Goal: Task Accomplishment & Management: Complete application form

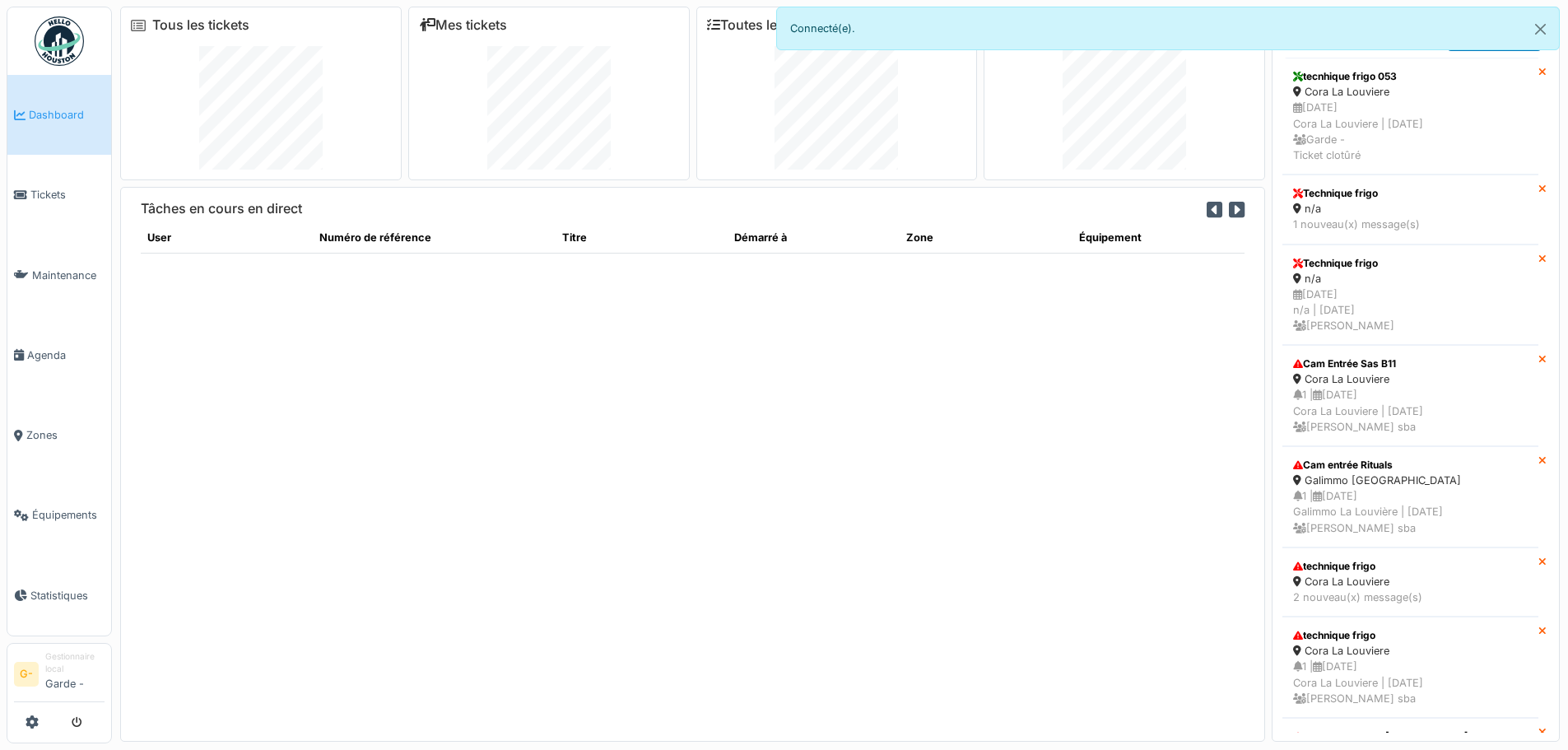
click at [48, 41] on img at bounding box center [60, 41] width 49 height 49
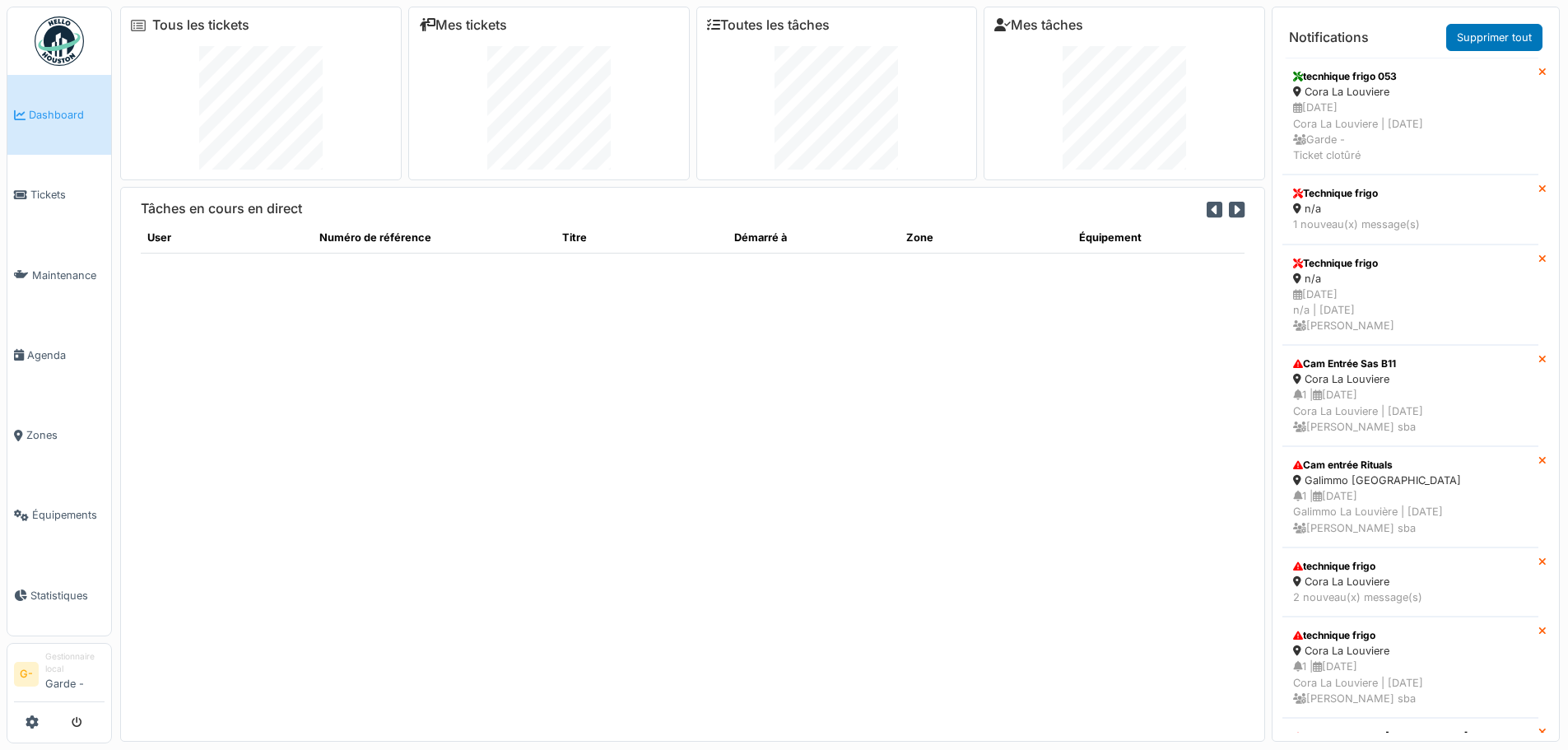
click at [48, 89] on link "Dashboard" at bounding box center [60, 115] width 104 height 80
click at [46, 199] on span "Tickets" at bounding box center [67, 194] width 74 height 15
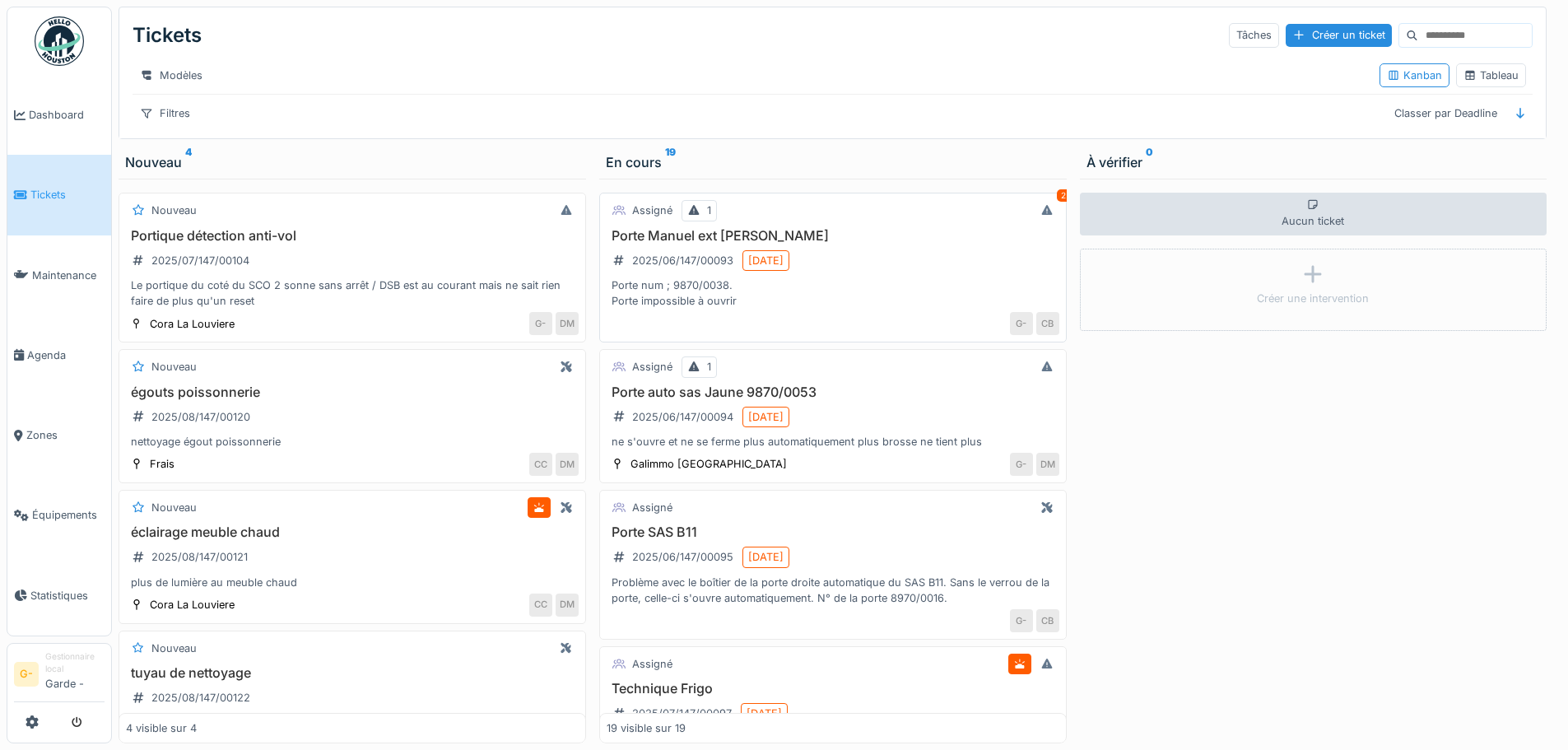
click at [898, 273] on div "Porte Manuel ext Sas Jaune 2025/06/147/00093 [DATE] Porte num ; 9870/0038. Port…" at bounding box center [833, 269] width 453 height 82
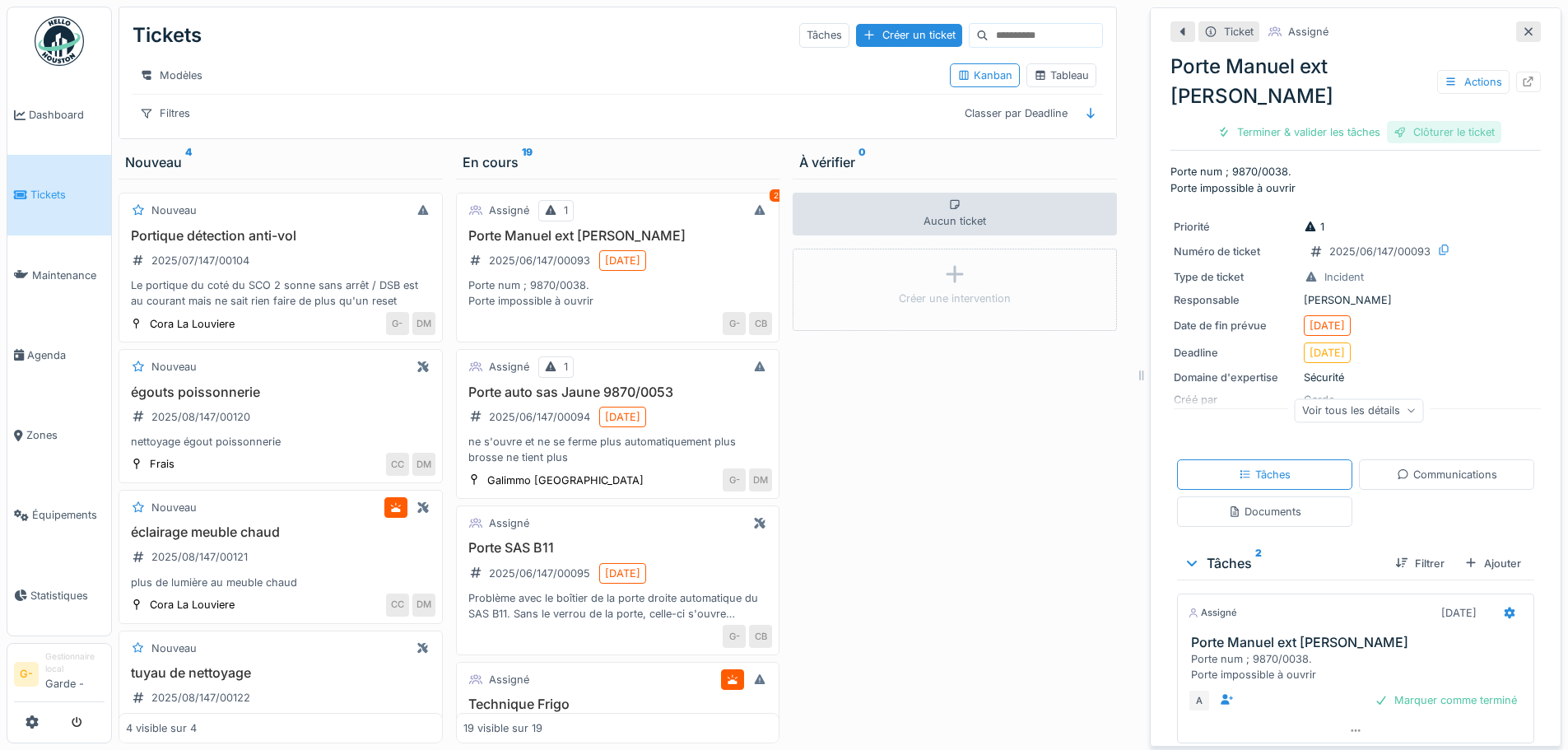
click at [1422, 128] on div "Clôturer le ticket" at bounding box center [1445, 132] width 114 height 22
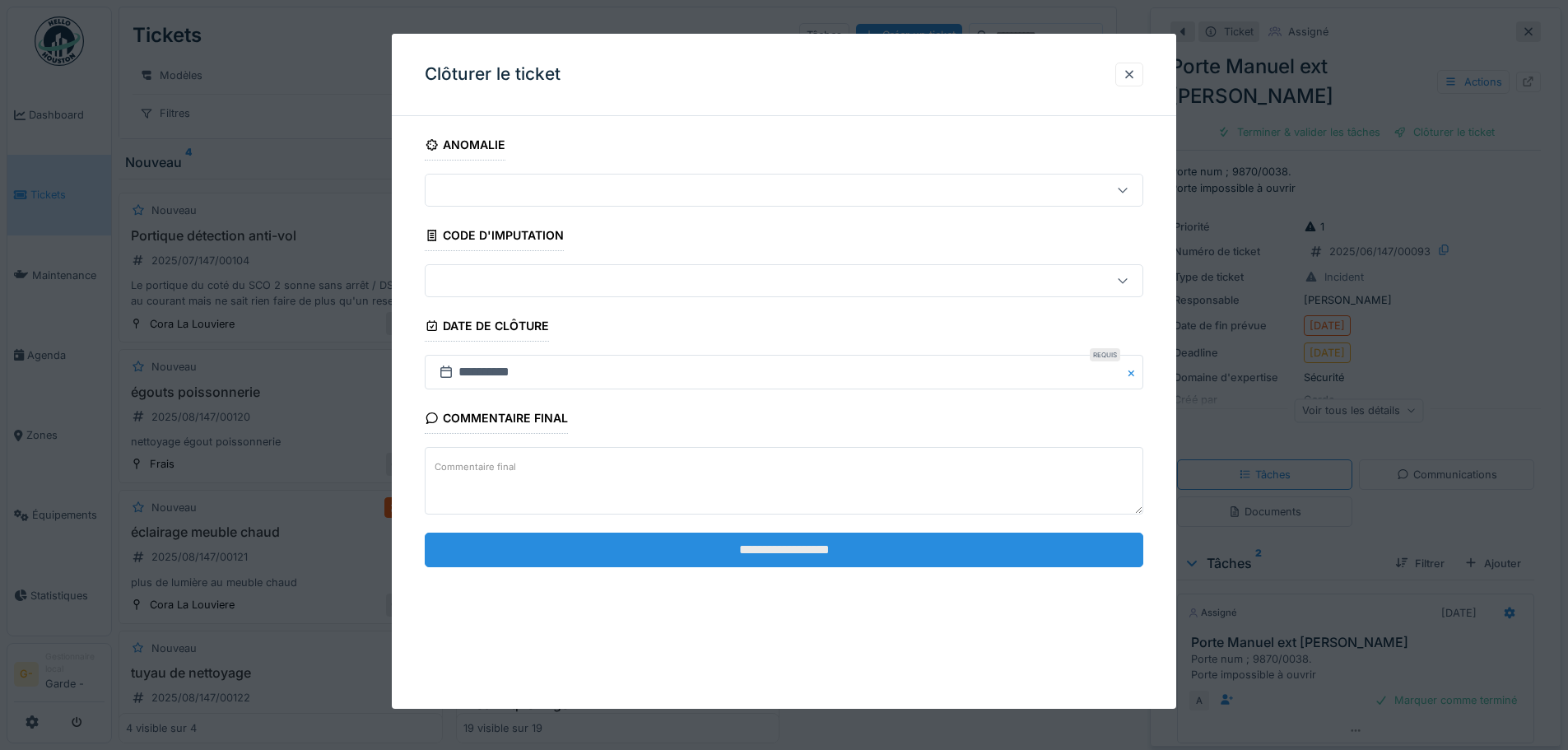
click at [741, 553] on input "**********" at bounding box center [784, 549] width 719 height 35
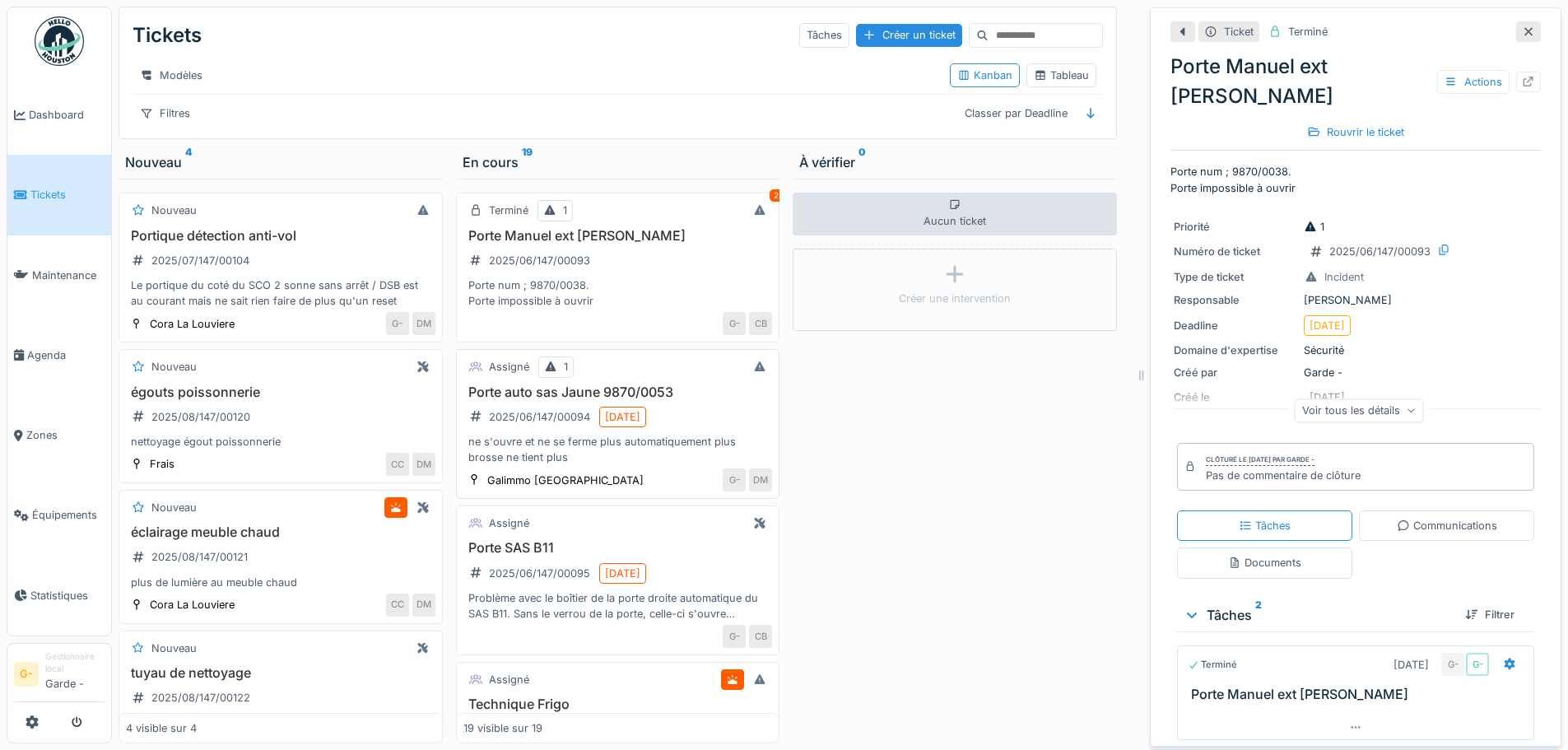
click at [616, 393] on div "Assigné 1 Porte auto sas Jaune 9870/0053 2025/06/147/00094 [DATE] ne s'ouvre et…" at bounding box center [617, 424] width 325 height 150
click at [572, 533] on div "Assigné" at bounding box center [617, 523] width 309 height 20
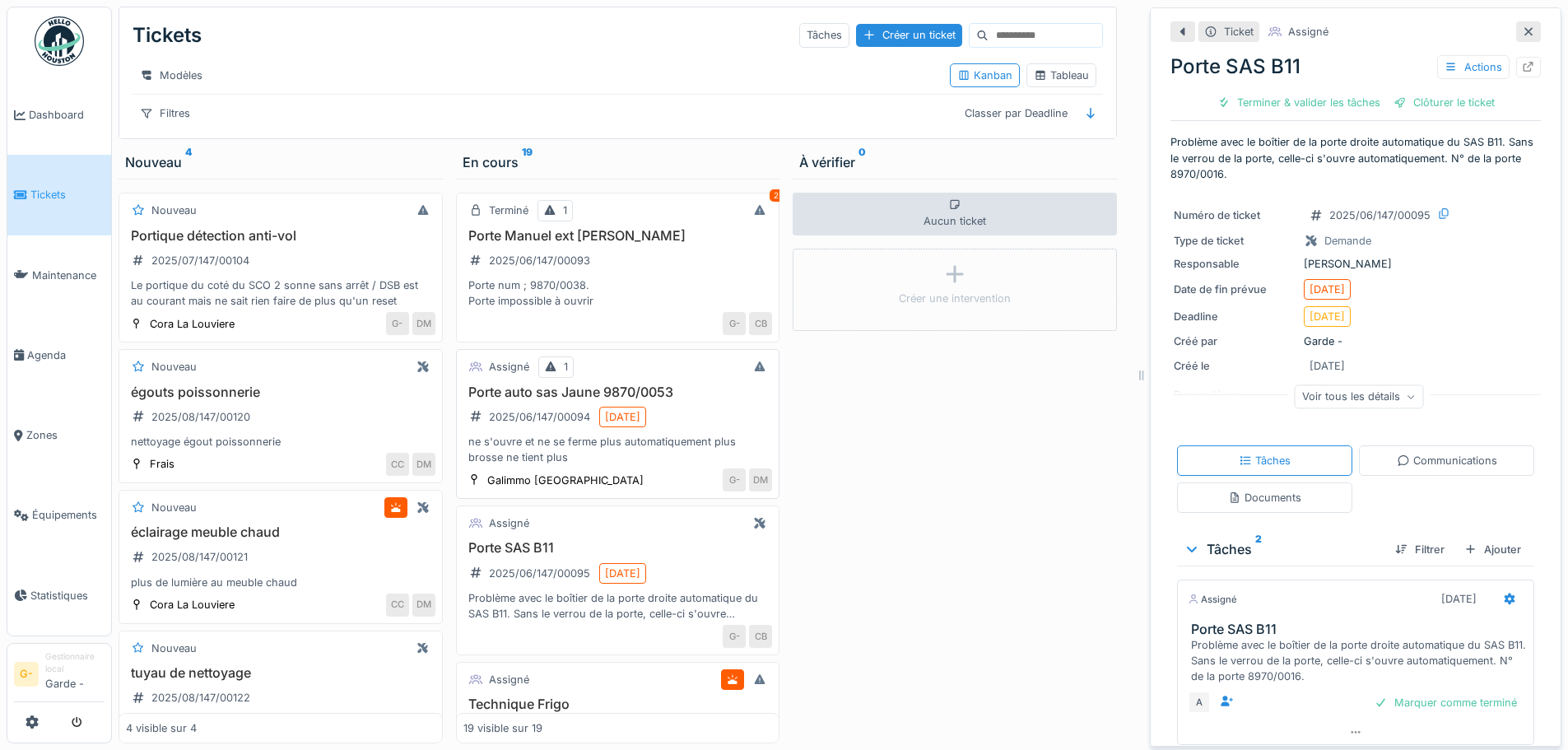
click at [586, 465] on div "ne s'ouvre et ne se ferme plus automatiquement plus brosse ne tient plus" at bounding box center [617, 449] width 309 height 31
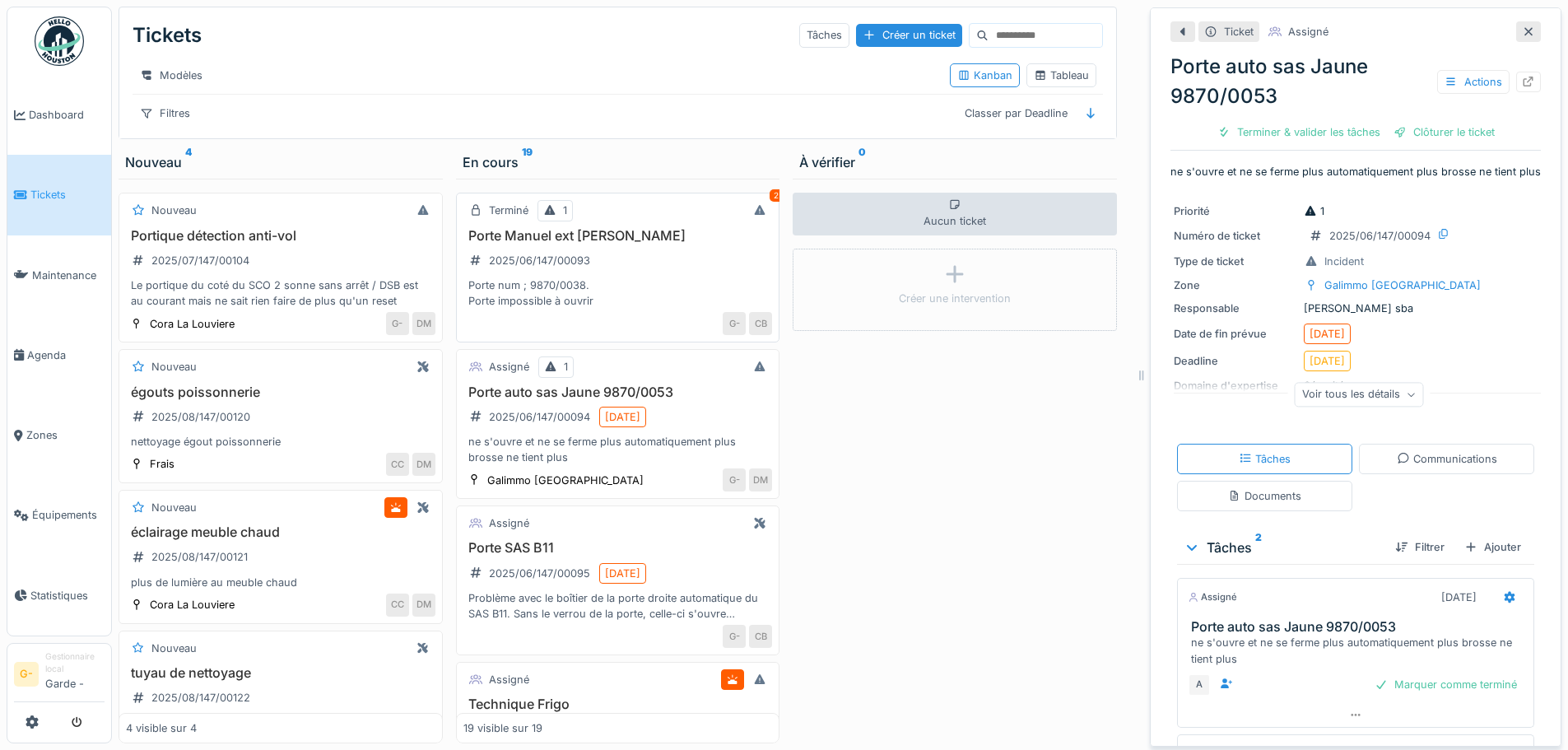
click at [629, 308] on div "Porte num ; 9870/0038. Porte impossible à ouvrir" at bounding box center [617, 293] width 309 height 31
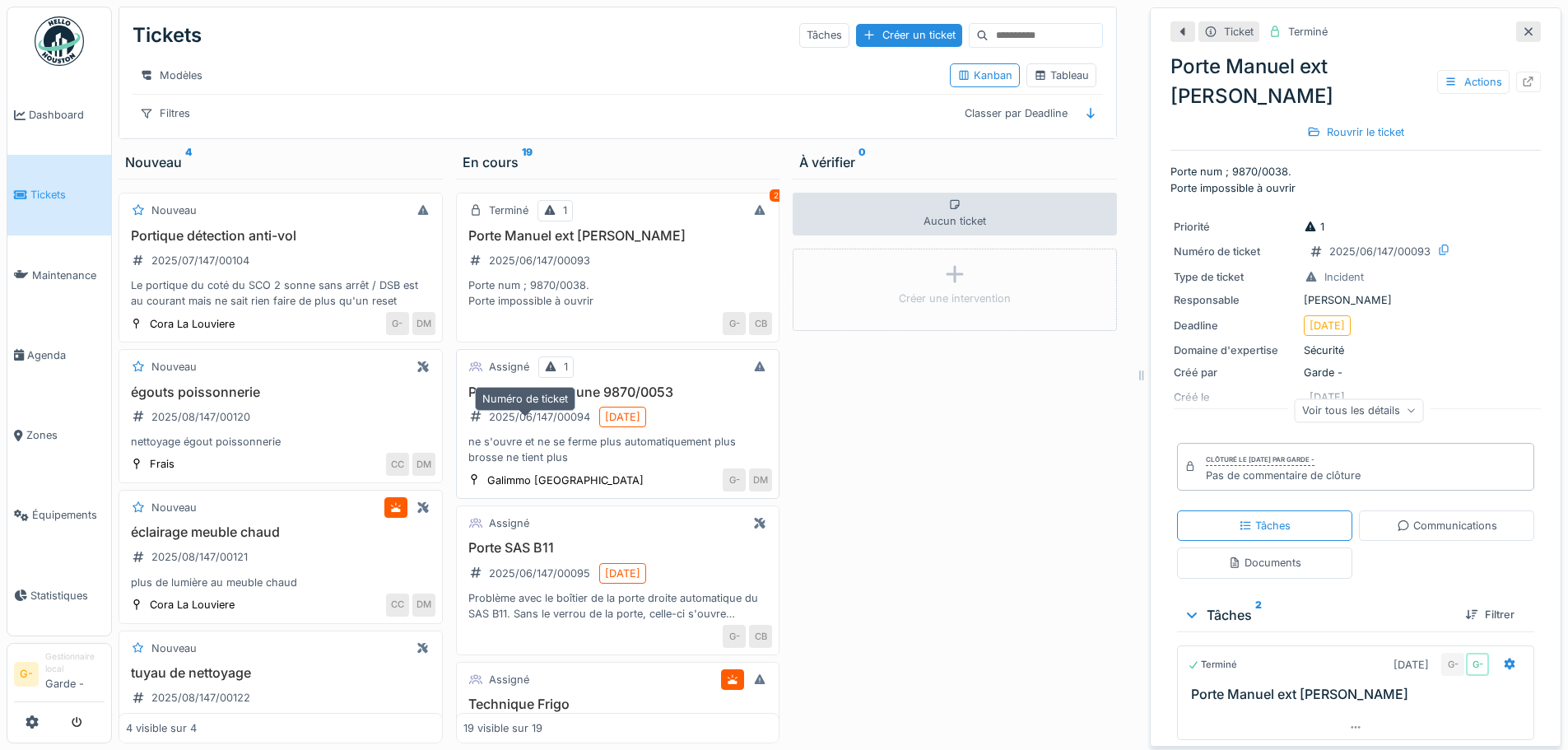
click at [512, 427] on div "2025/06/147/00094" at bounding box center [530, 416] width 133 height 20
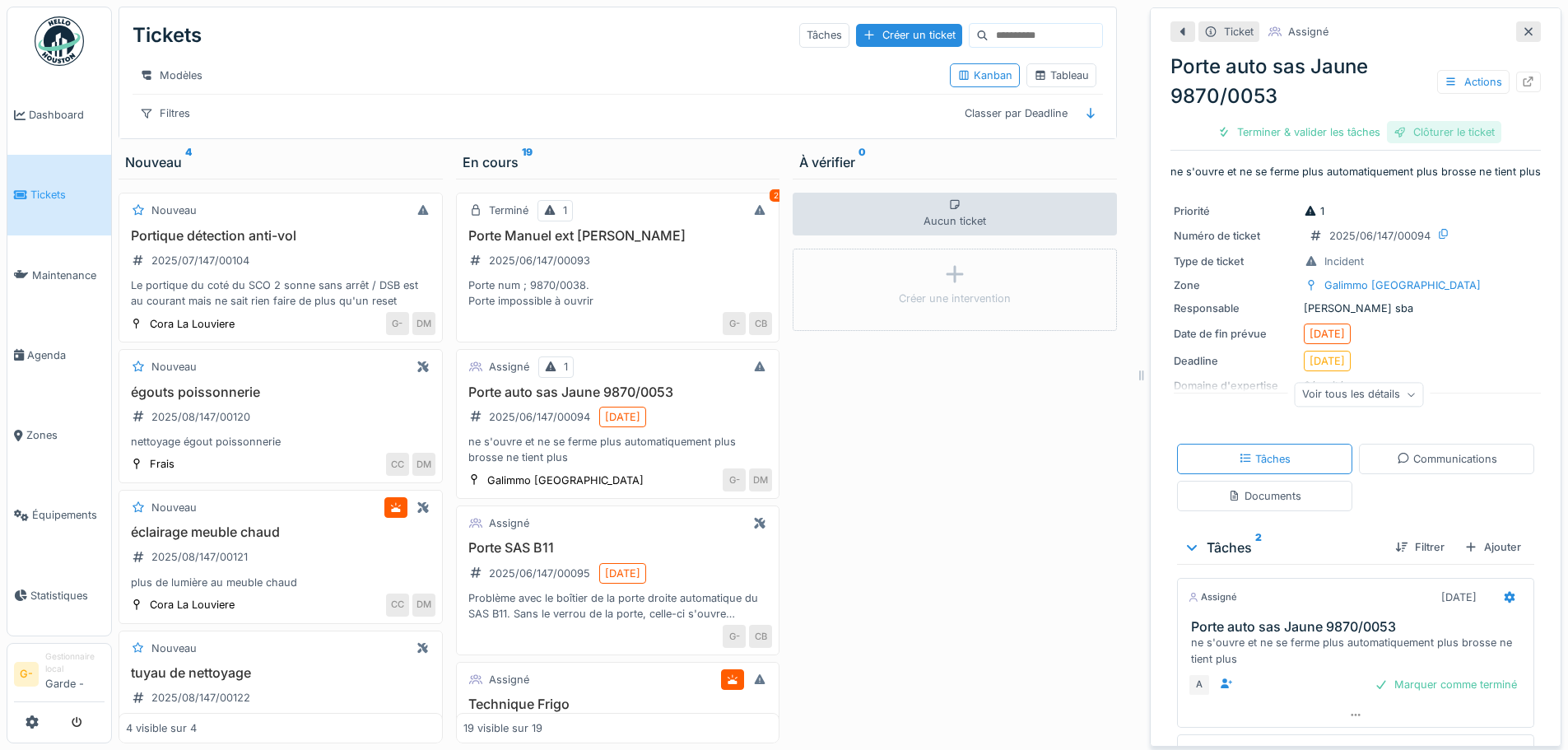
click at [1448, 128] on div "Clôturer le ticket" at bounding box center [1445, 132] width 114 height 22
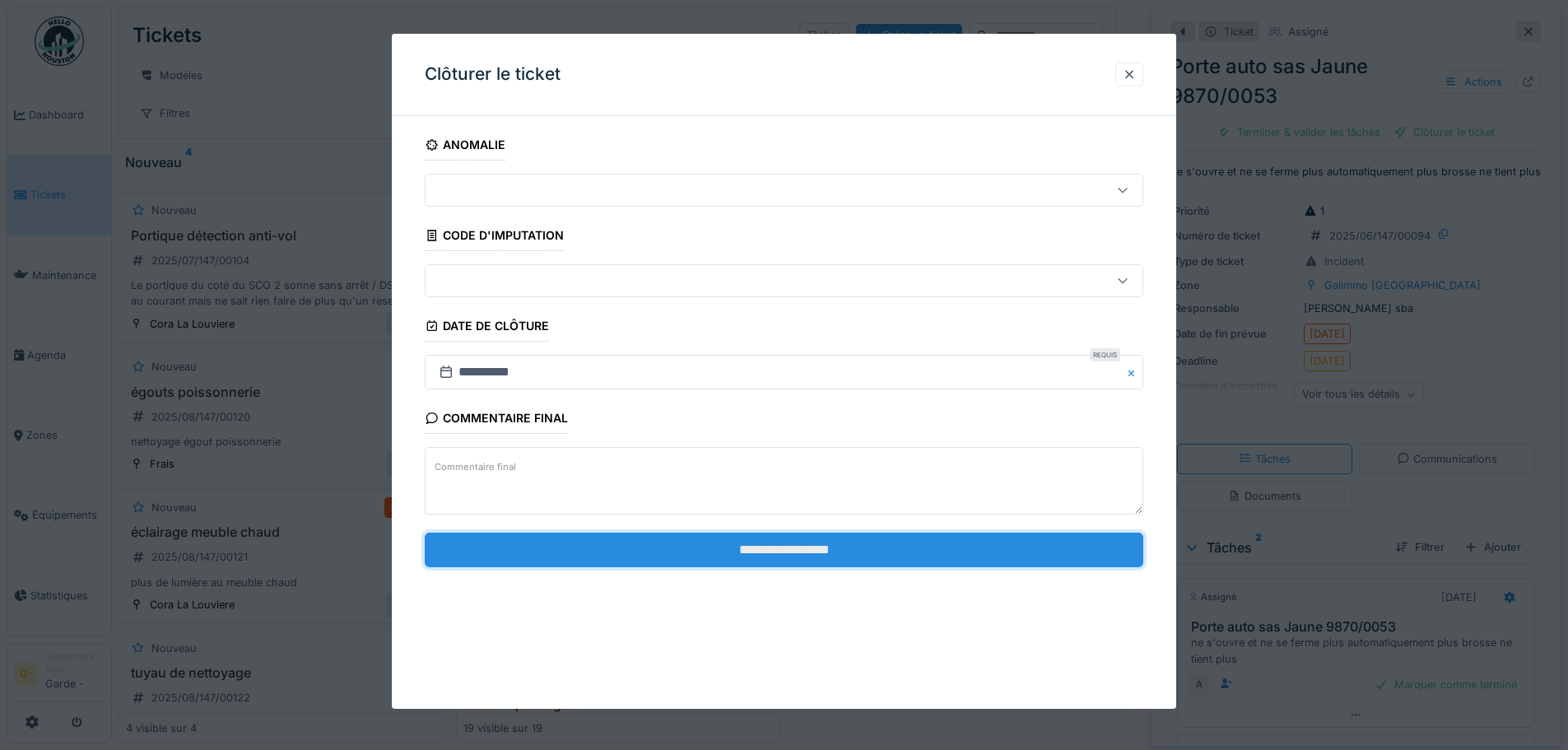
click at [894, 553] on input "**********" at bounding box center [784, 549] width 719 height 35
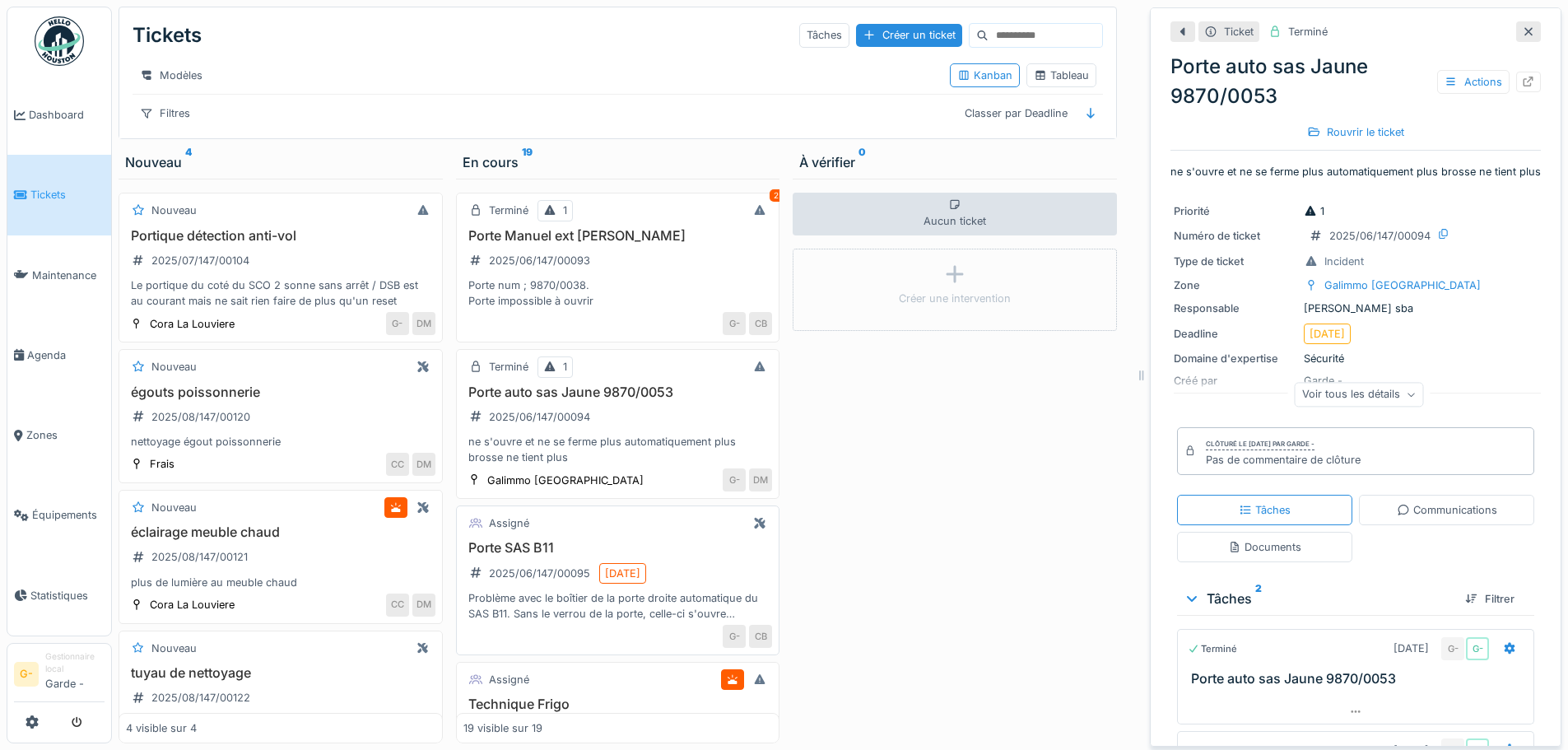
click at [524, 621] on div "Problème avec le boîtier de la porte droite automatique du SAS B11. Sans le ver…" at bounding box center [617, 605] width 309 height 31
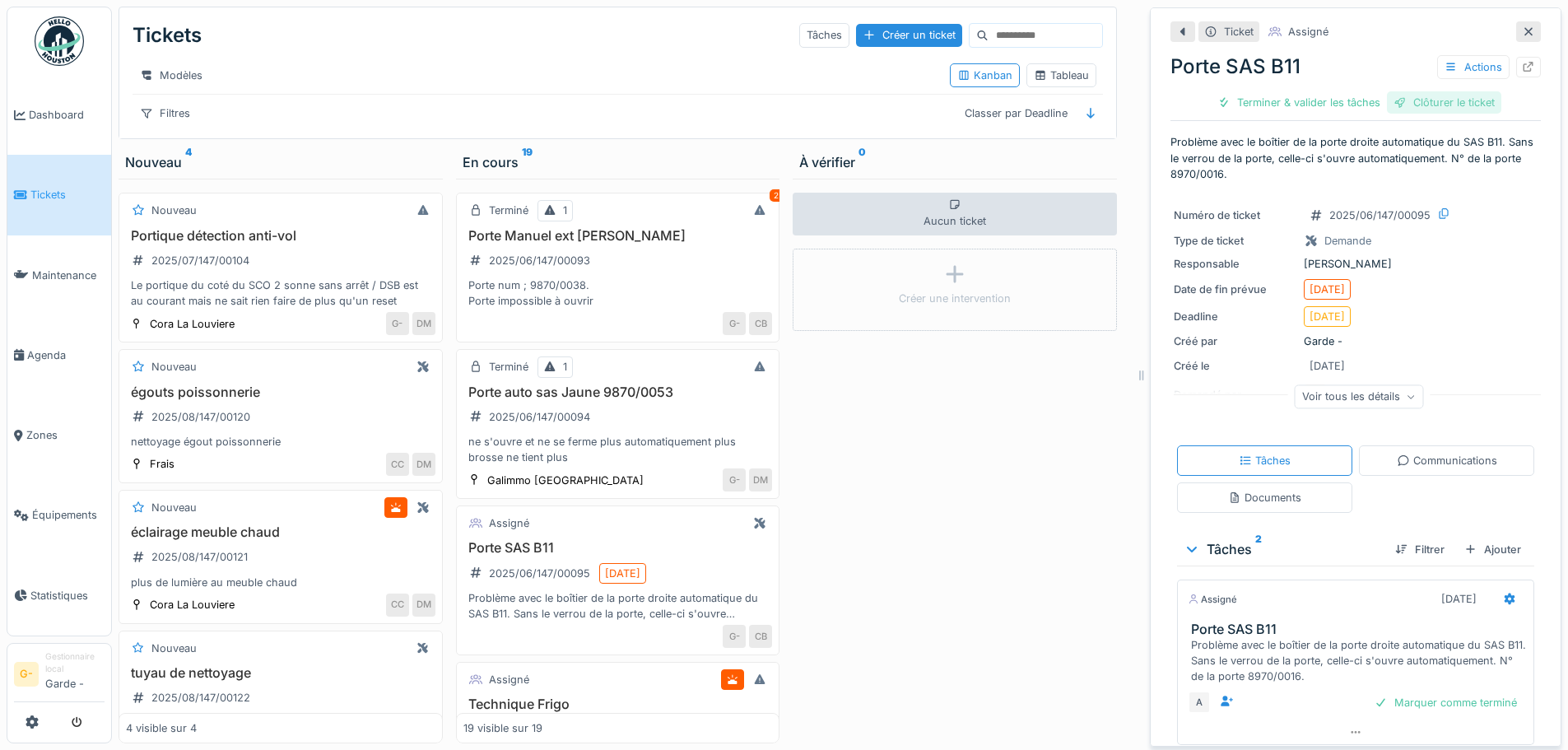
click at [1418, 98] on div "Clôturer le ticket" at bounding box center [1445, 102] width 114 height 22
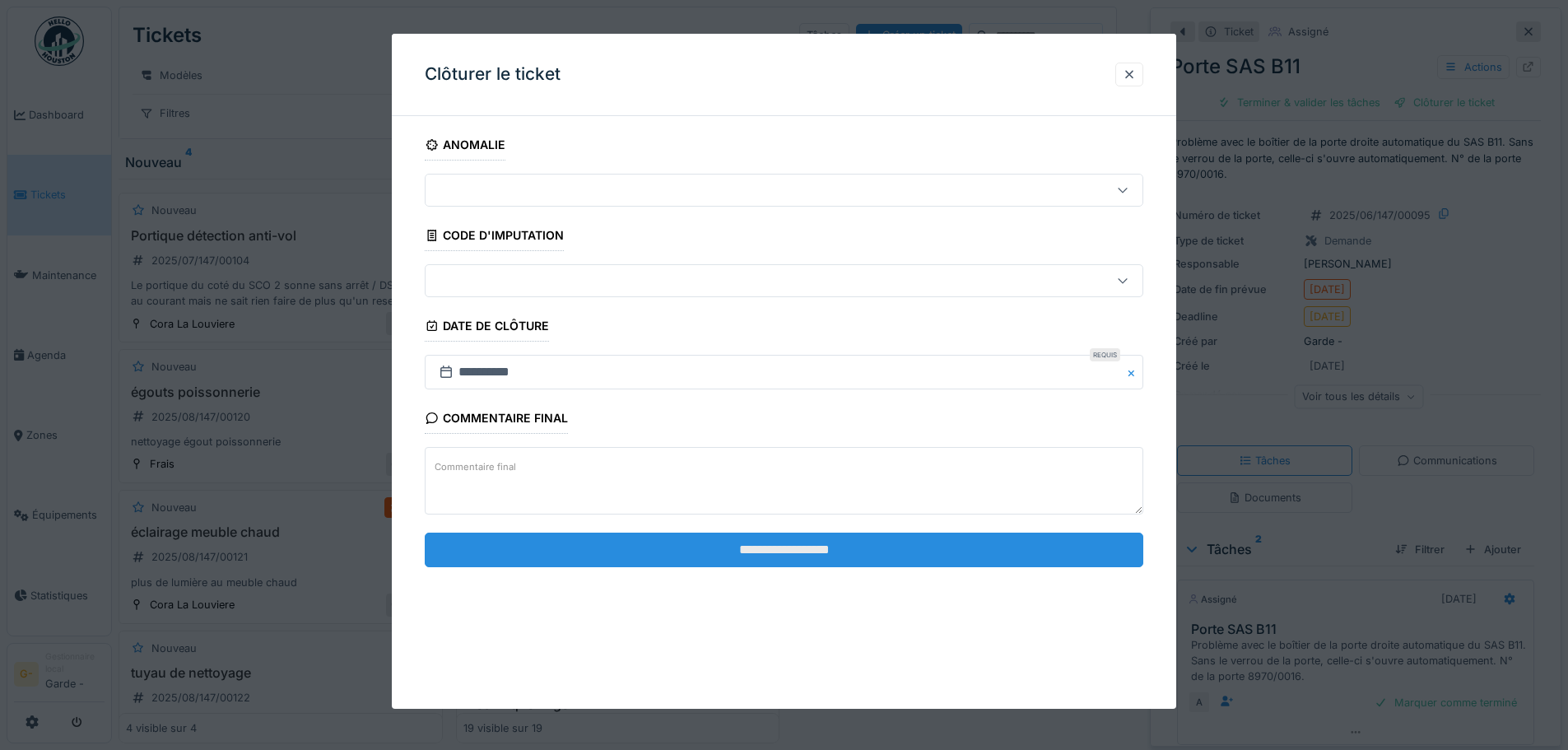
click at [760, 558] on input "**********" at bounding box center [784, 549] width 719 height 35
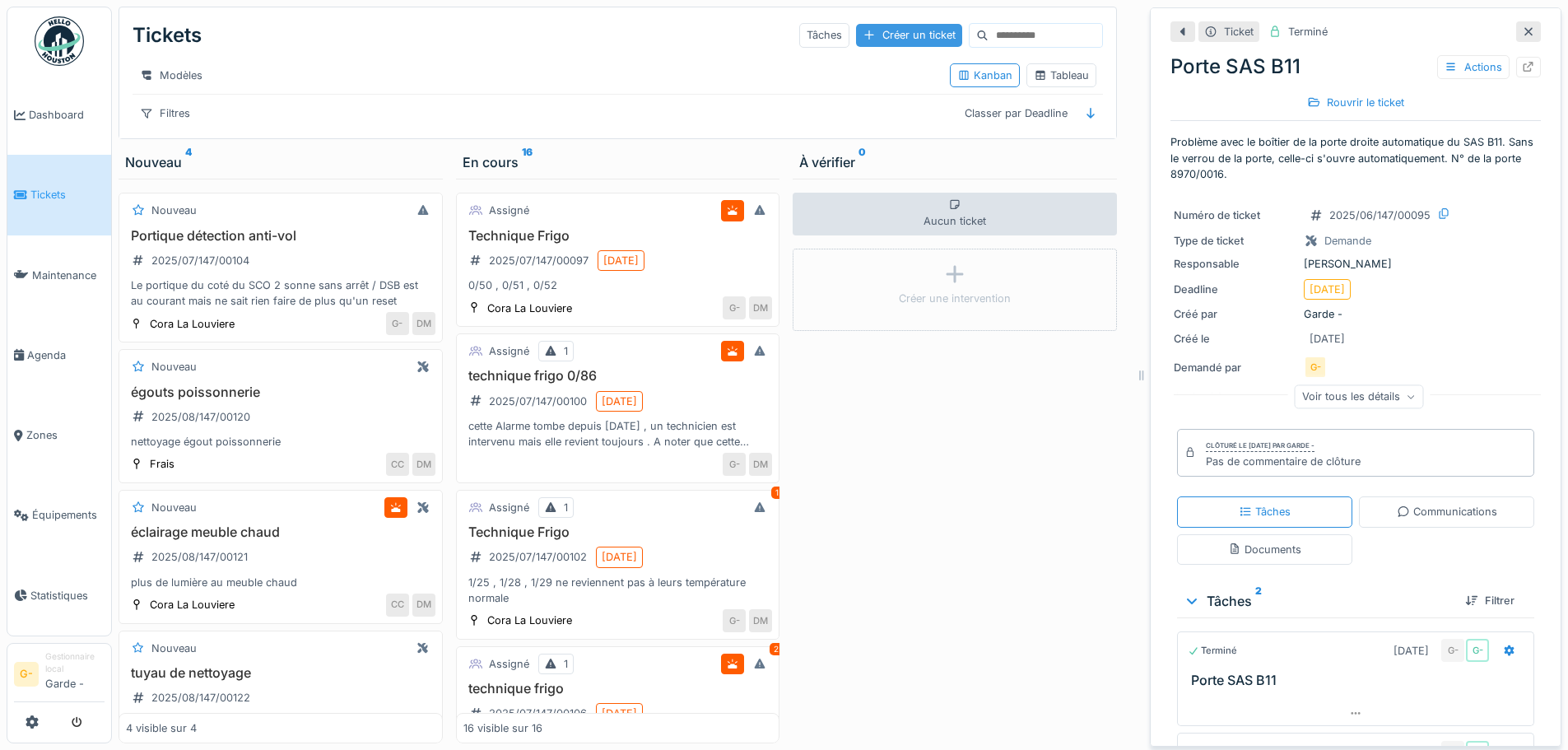
click at [883, 31] on div "Créer un ticket" at bounding box center [909, 35] width 106 height 22
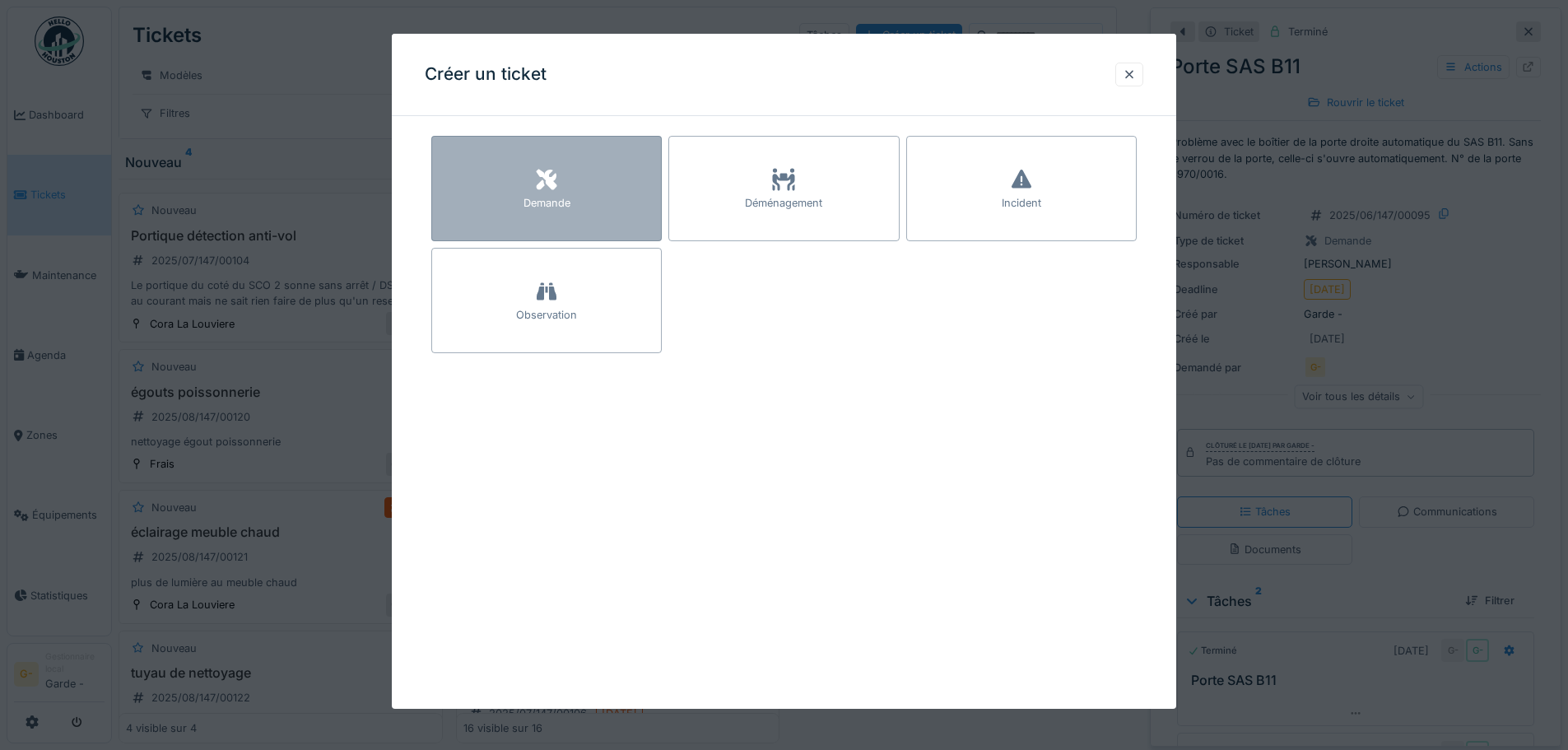
click at [516, 176] on div "Demande" at bounding box center [546, 188] width 231 height 106
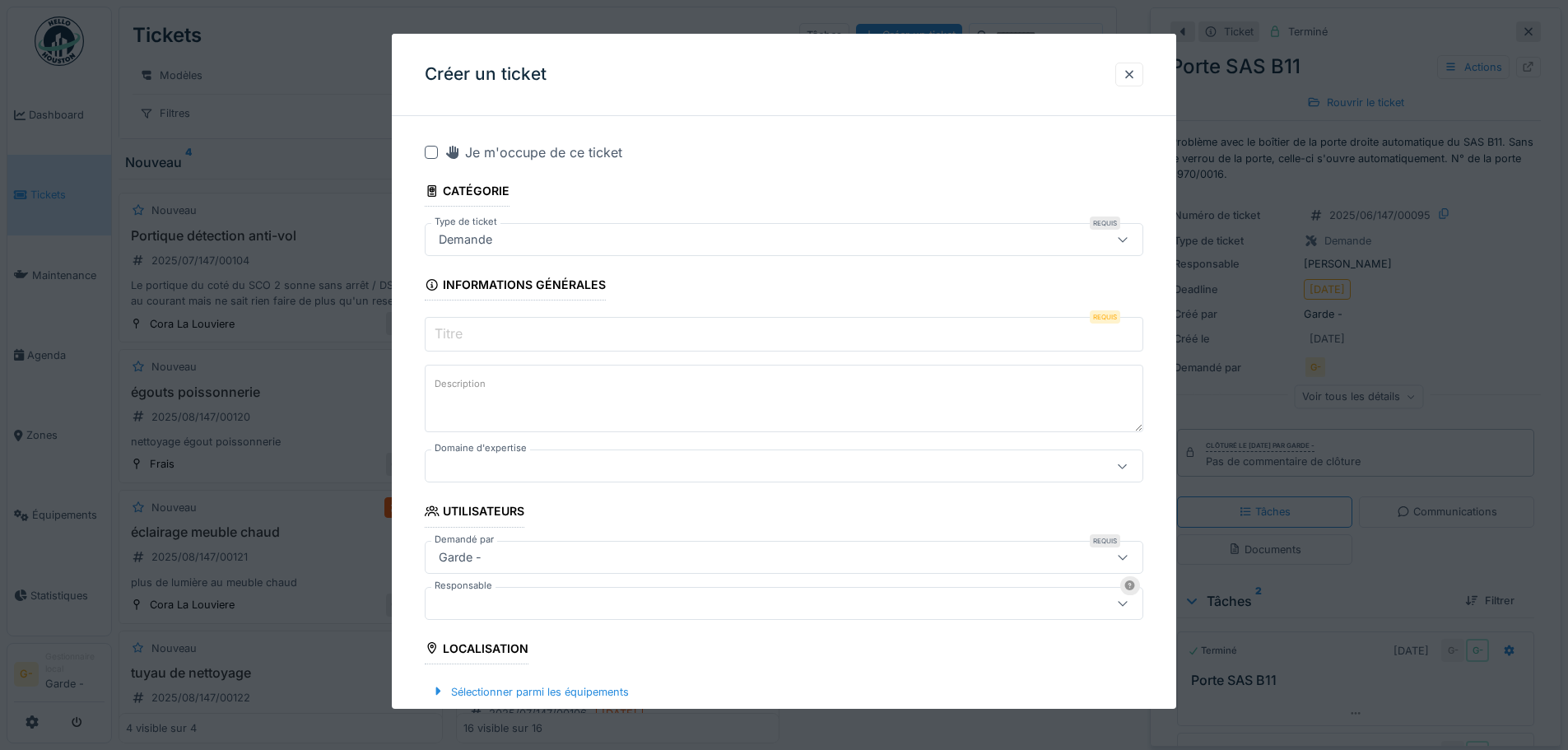
click at [456, 241] on div "Demande" at bounding box center [465, 239] width 66 height 18
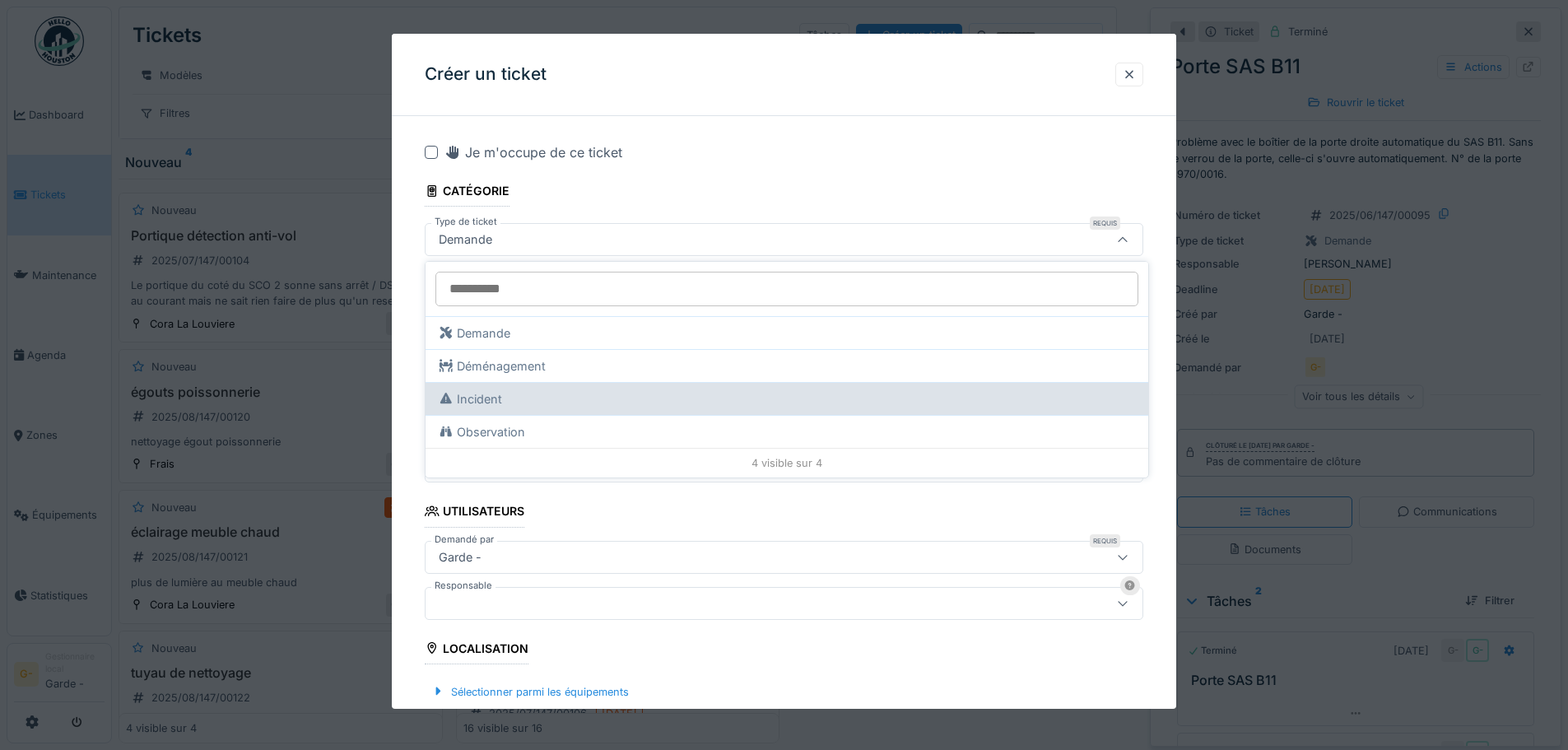
click at [492, 401] on div "Incident" at bounding box center [470, 398] width 63 height 18
type input "***"
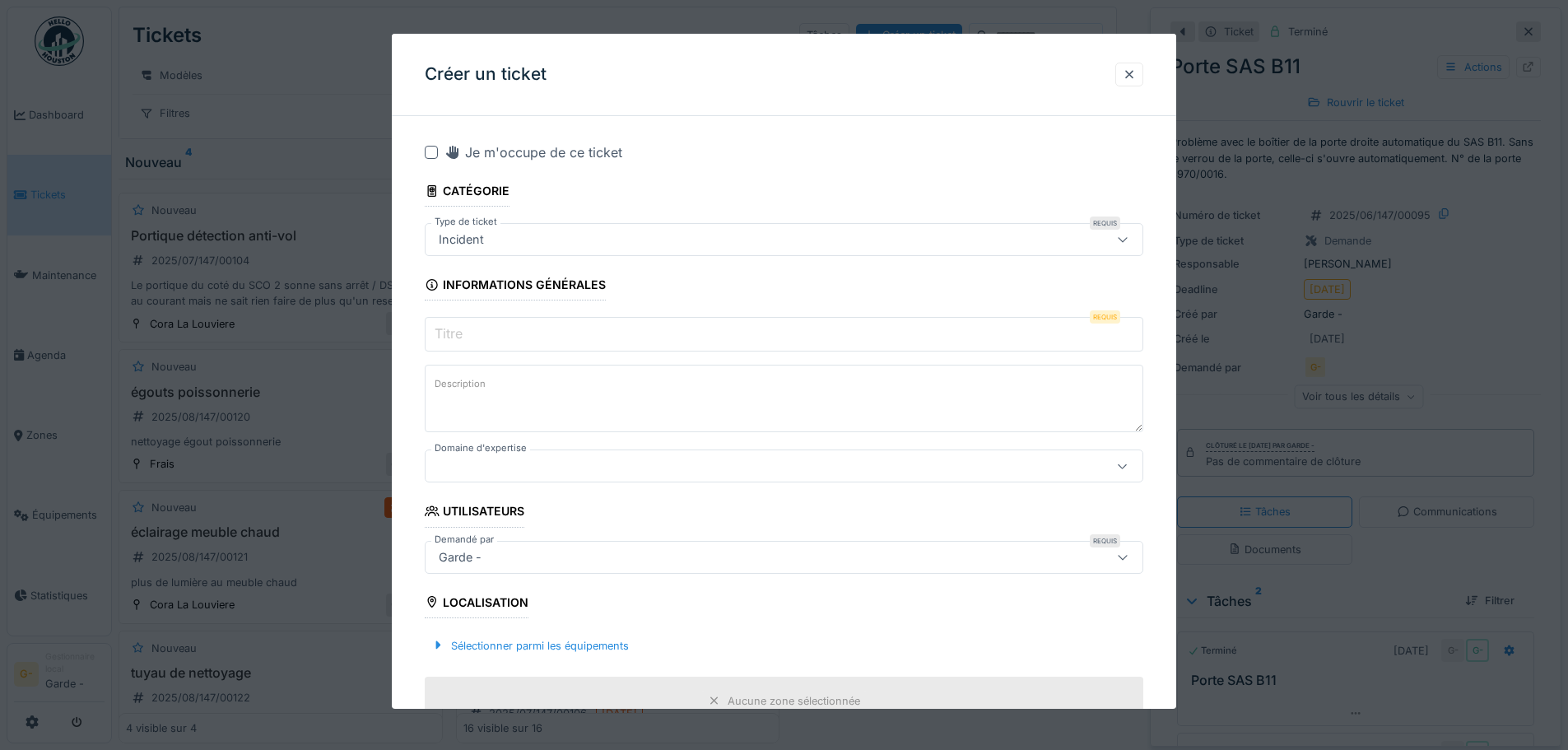
click at [485, 337] on input "Titre" at bounding box center [784, 334] width 719 height 35
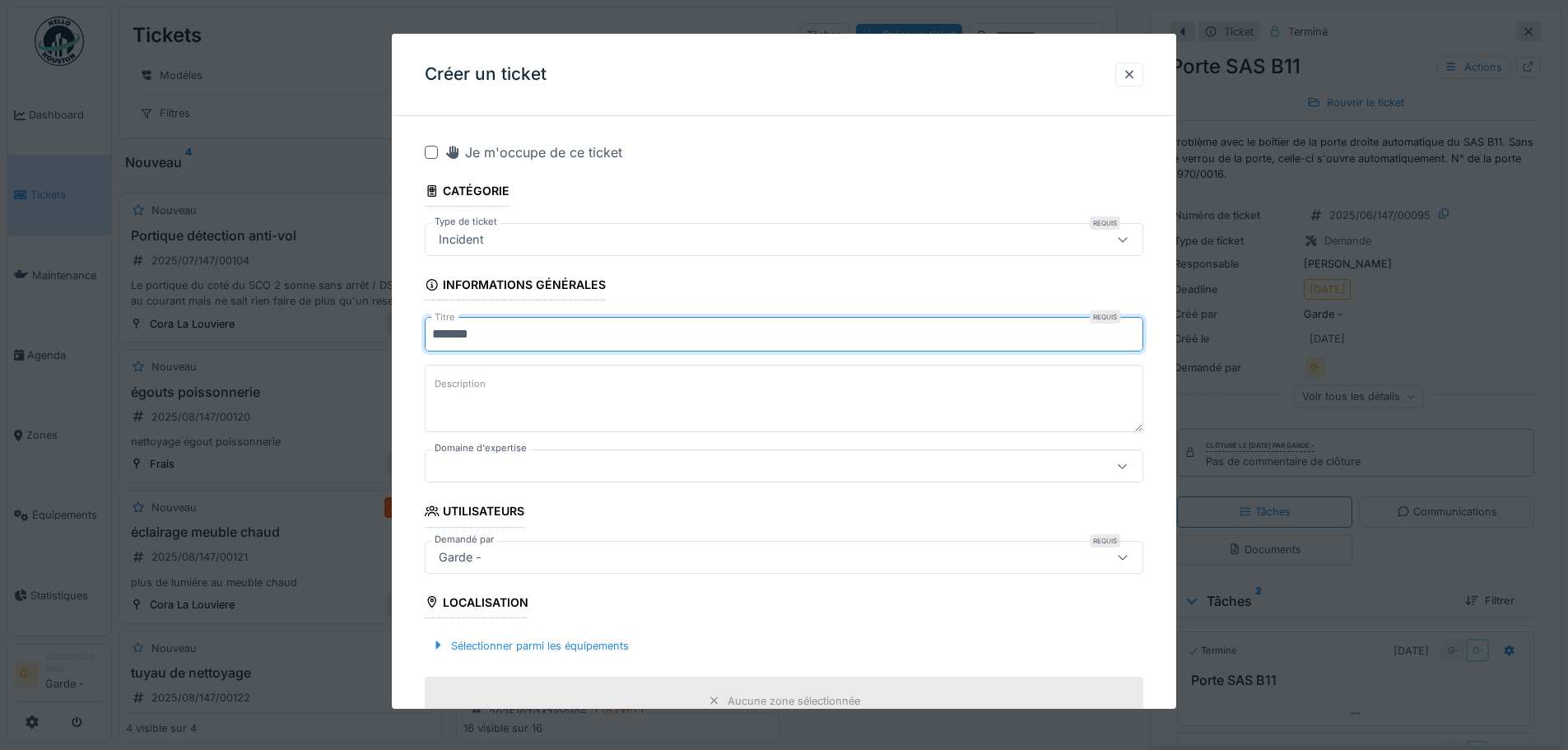
type input "******"
click at [478, 414] on textarea "Description" at bounding box center [784, 398] width 719 height 67
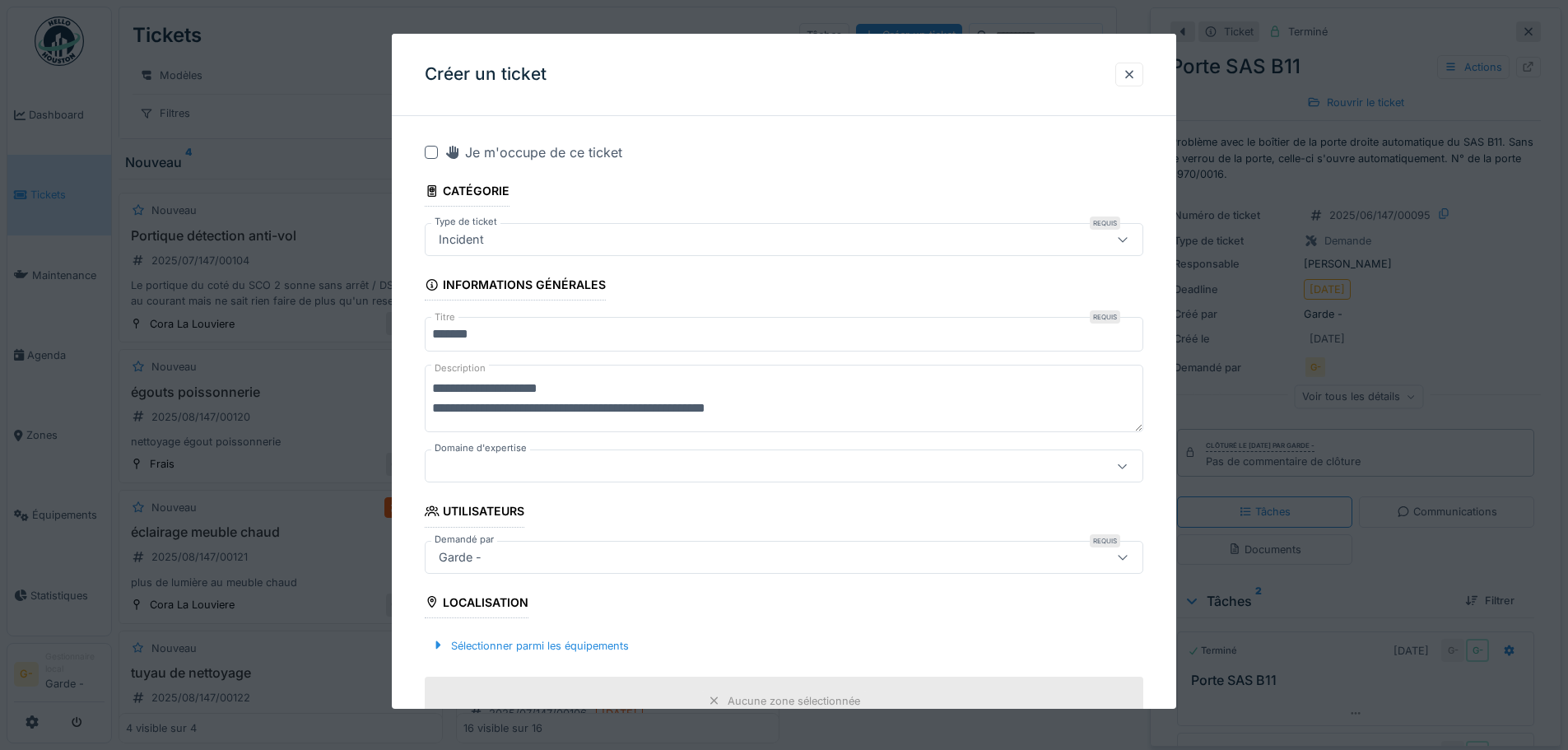
type textarea "**********"
click at [527, 459] on div at bounding box center [742, 465] width 620 height 18
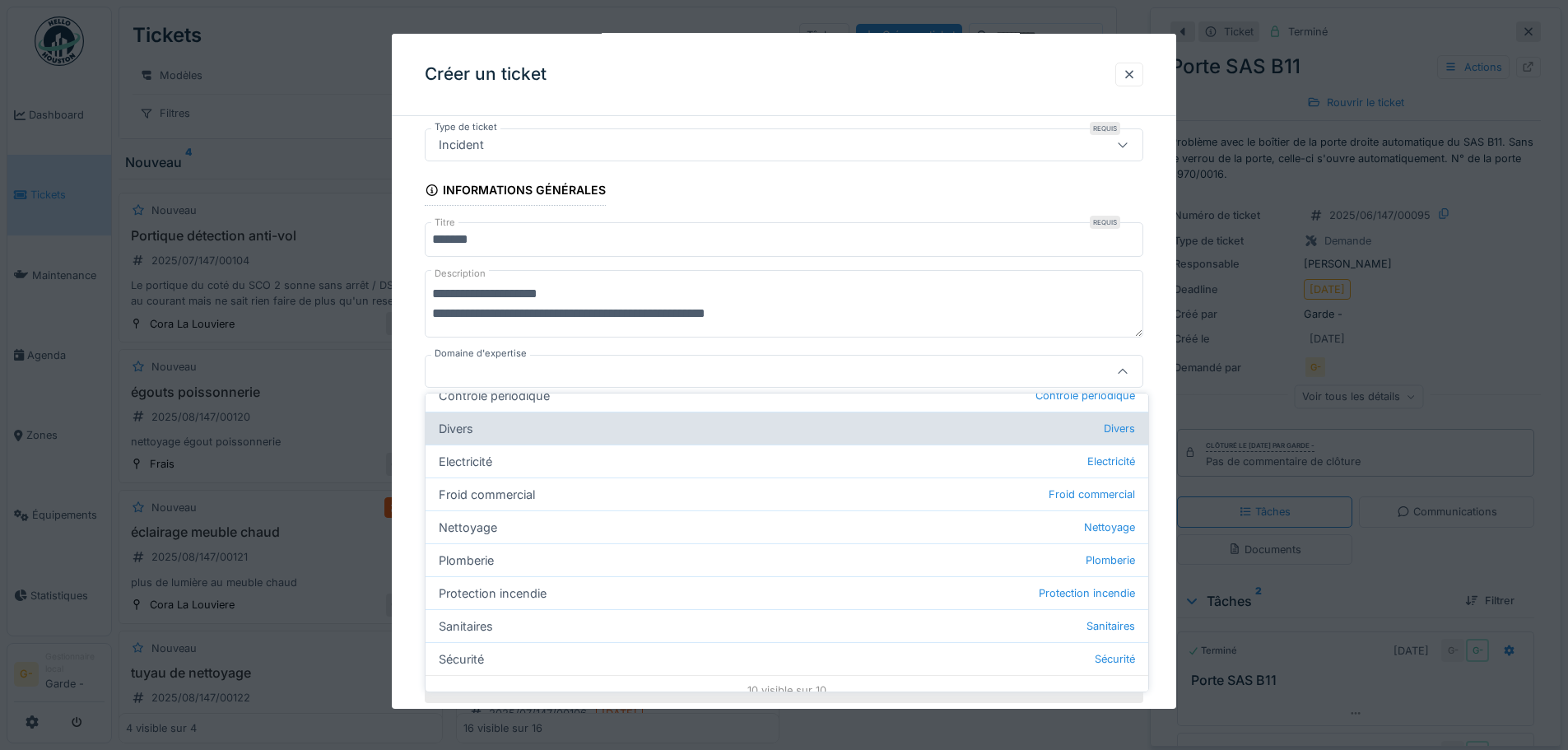
scroll to position [148, 0]
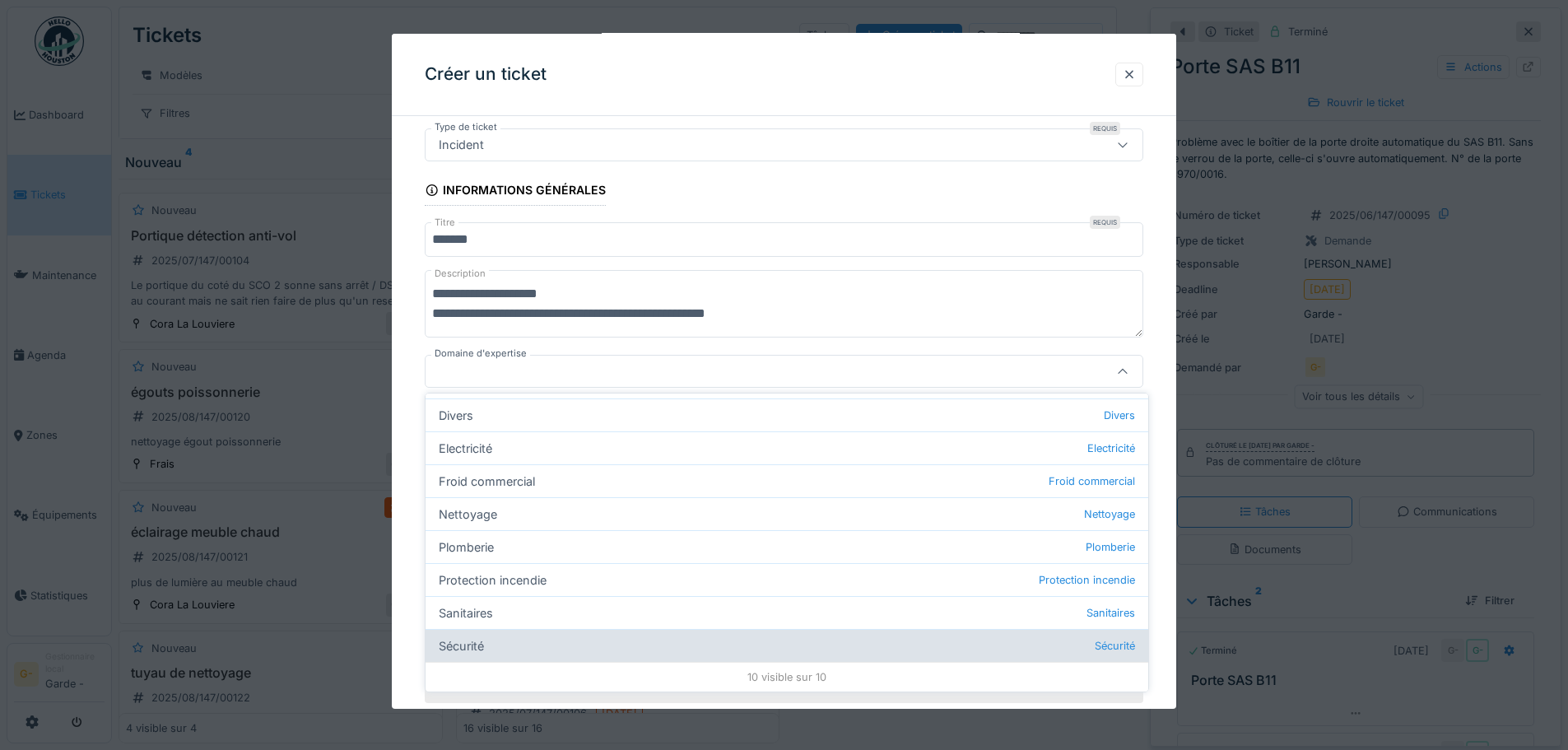
click at [493, 656] on div "Sécurité Sécurité" at bounding box center [787, 644] width 723 height 33
type input "***"
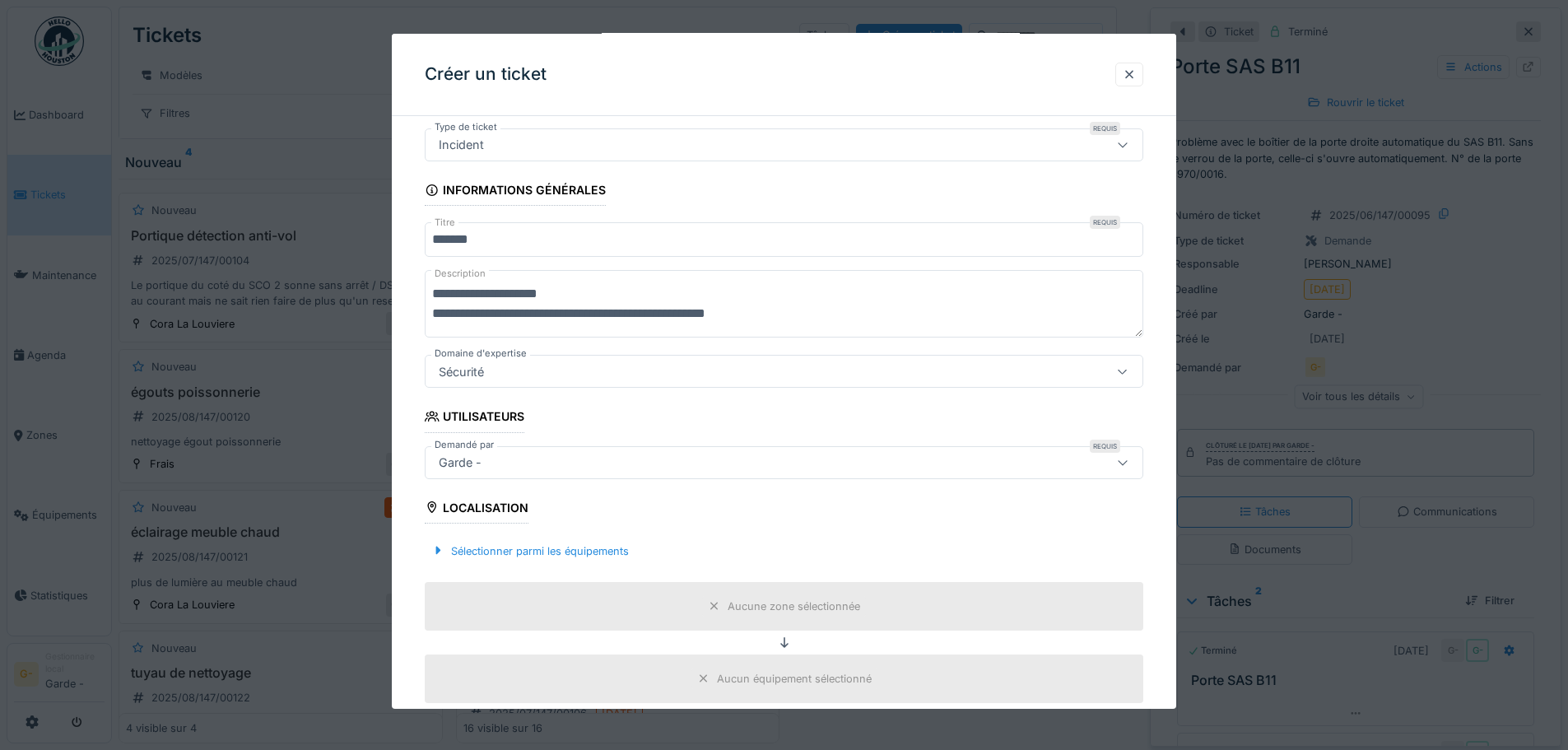
click at [534, 461] on div "Garde -" at bounding box center [742, 462] width 620 height 18
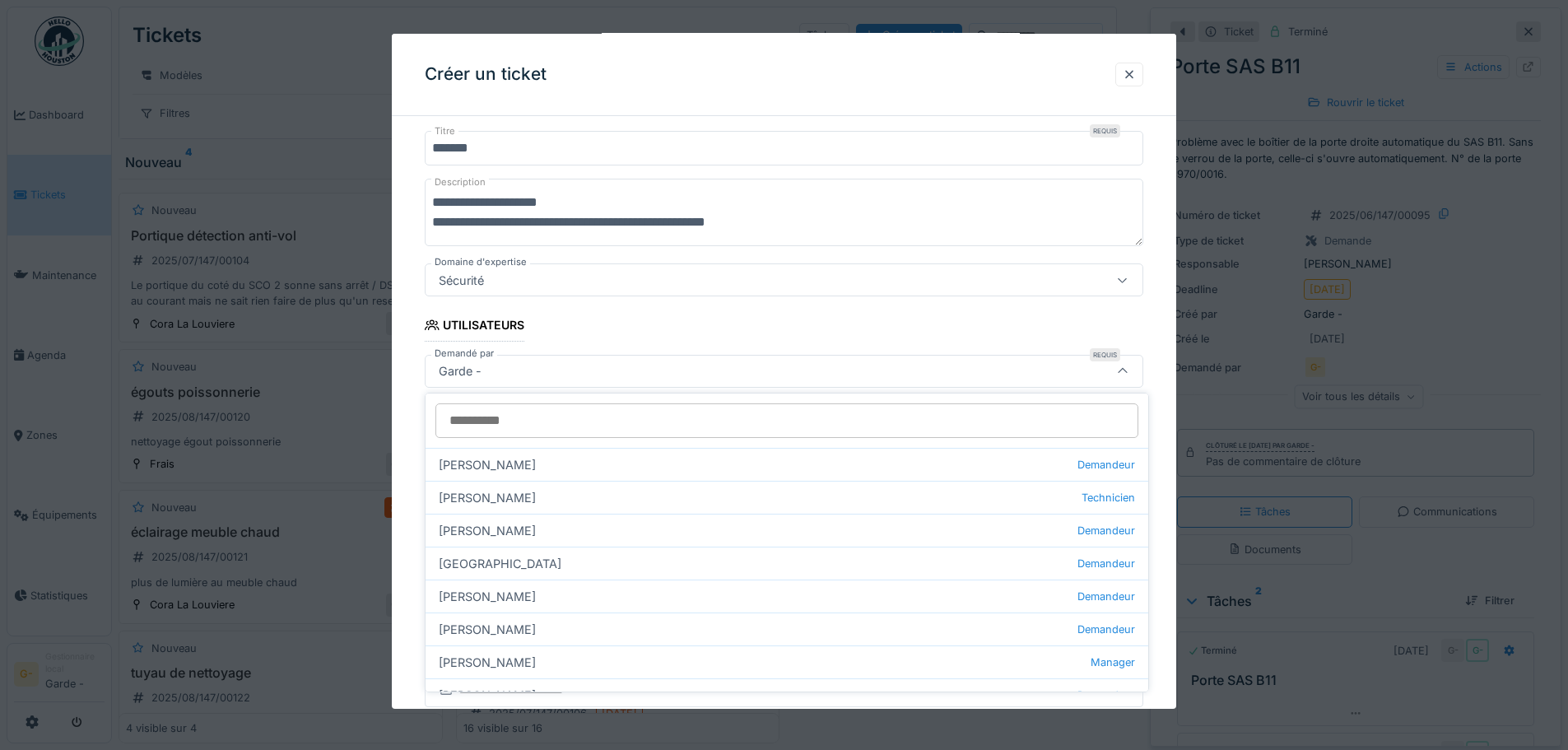
click at [623, 367] on div "Garde -" at bounding box center [742, 370] width 620 height 18
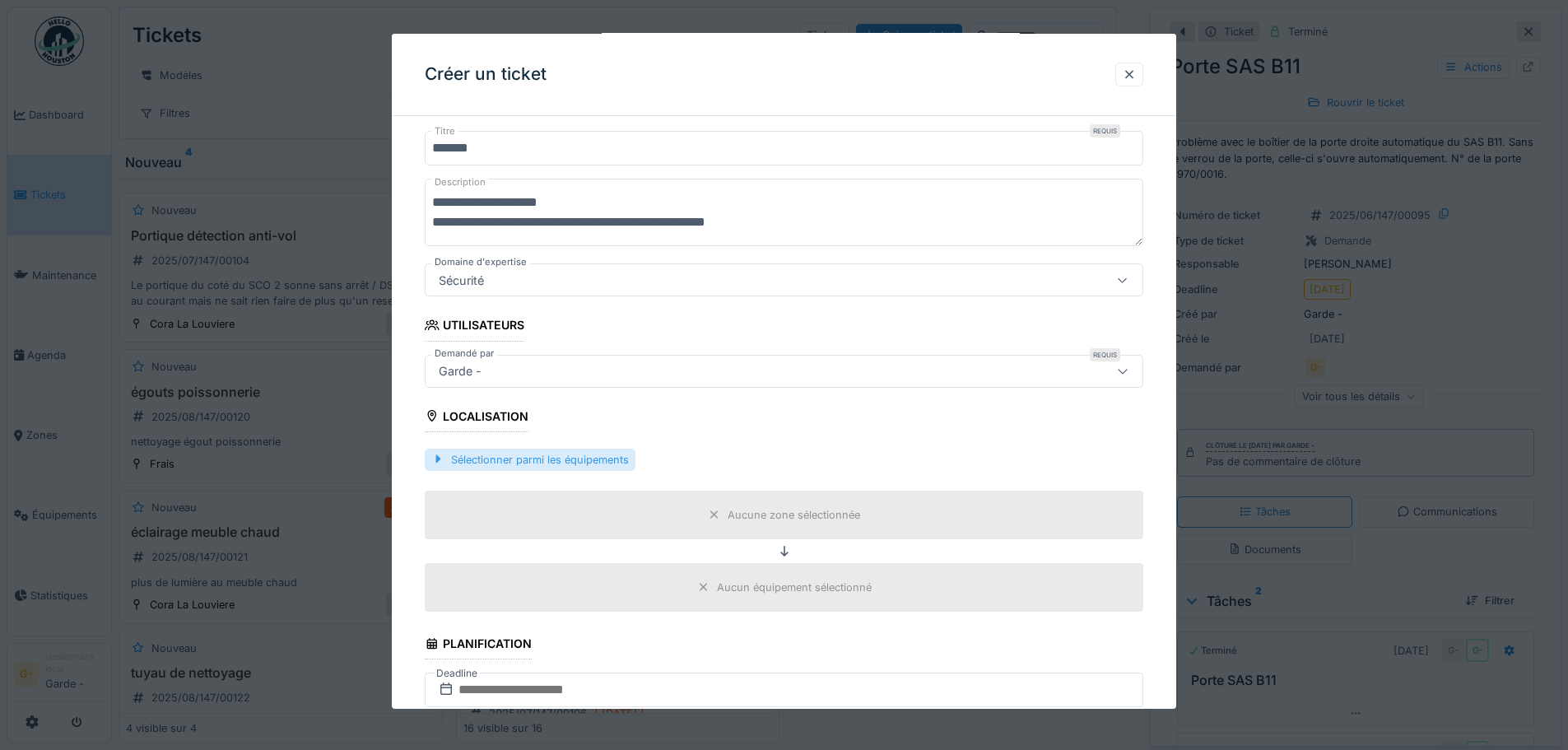
click at [523, 455] on div "Sélectionner parmi les équipements" at bounding box center [530, 460] width 210 height 22
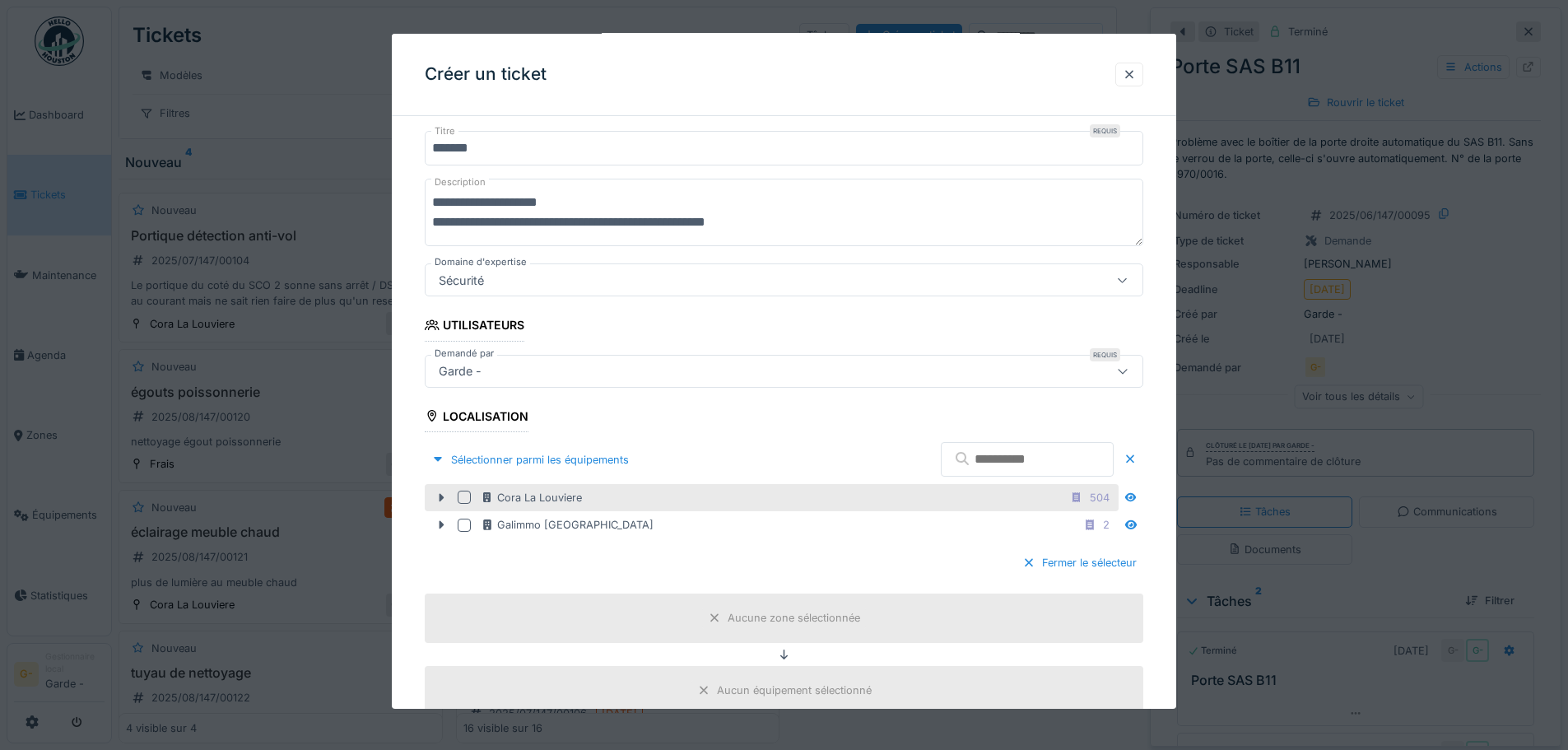
click at [469, 498] on div at bounding box center [463, 496] width 13 height 13
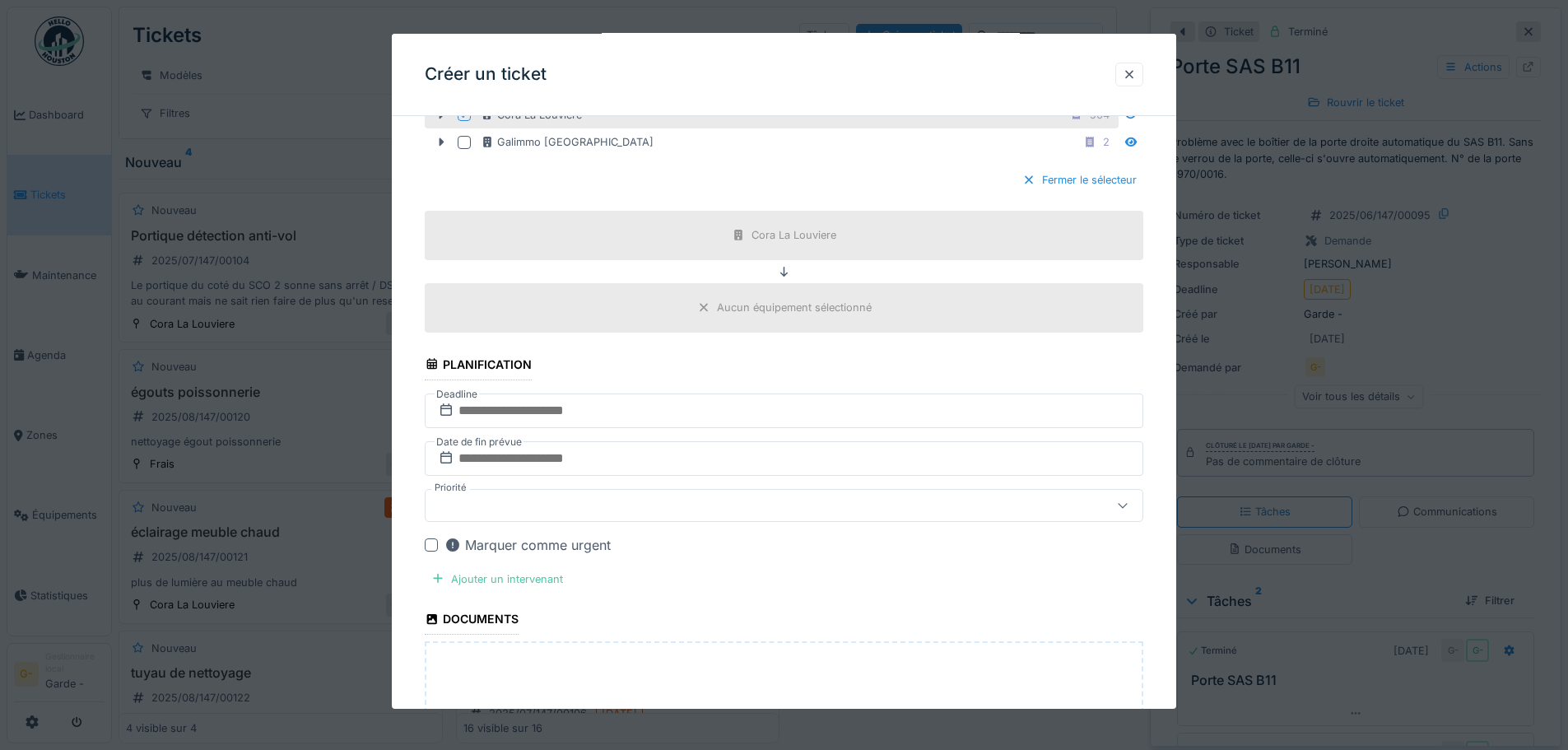
scroll to position [598, 0]
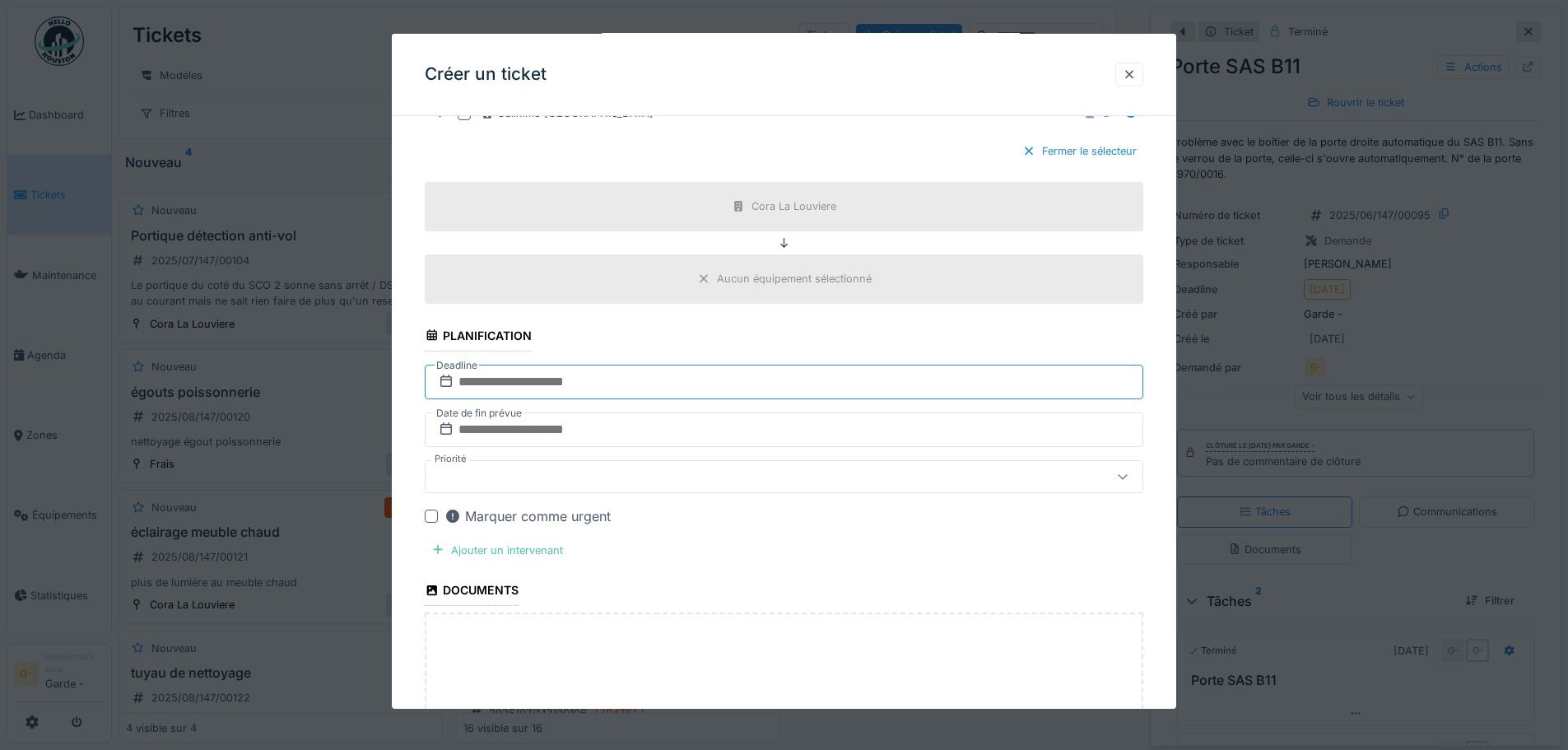
click at [479, 390] on input "text" at bounding box center [784, 381] width 719 height 35
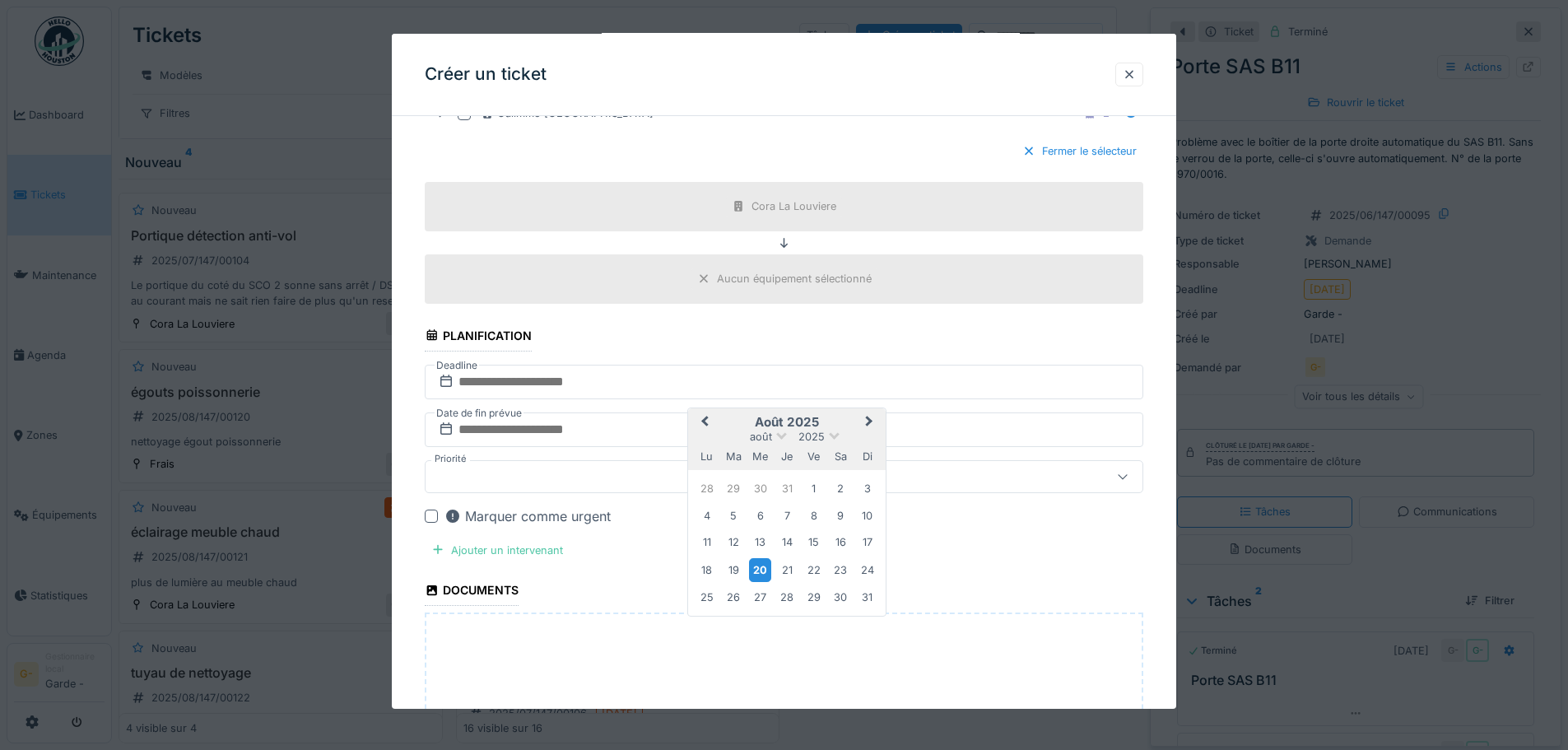
click at [751, 569] on div "20" at bounding box center [761, 570] width 22 height 24
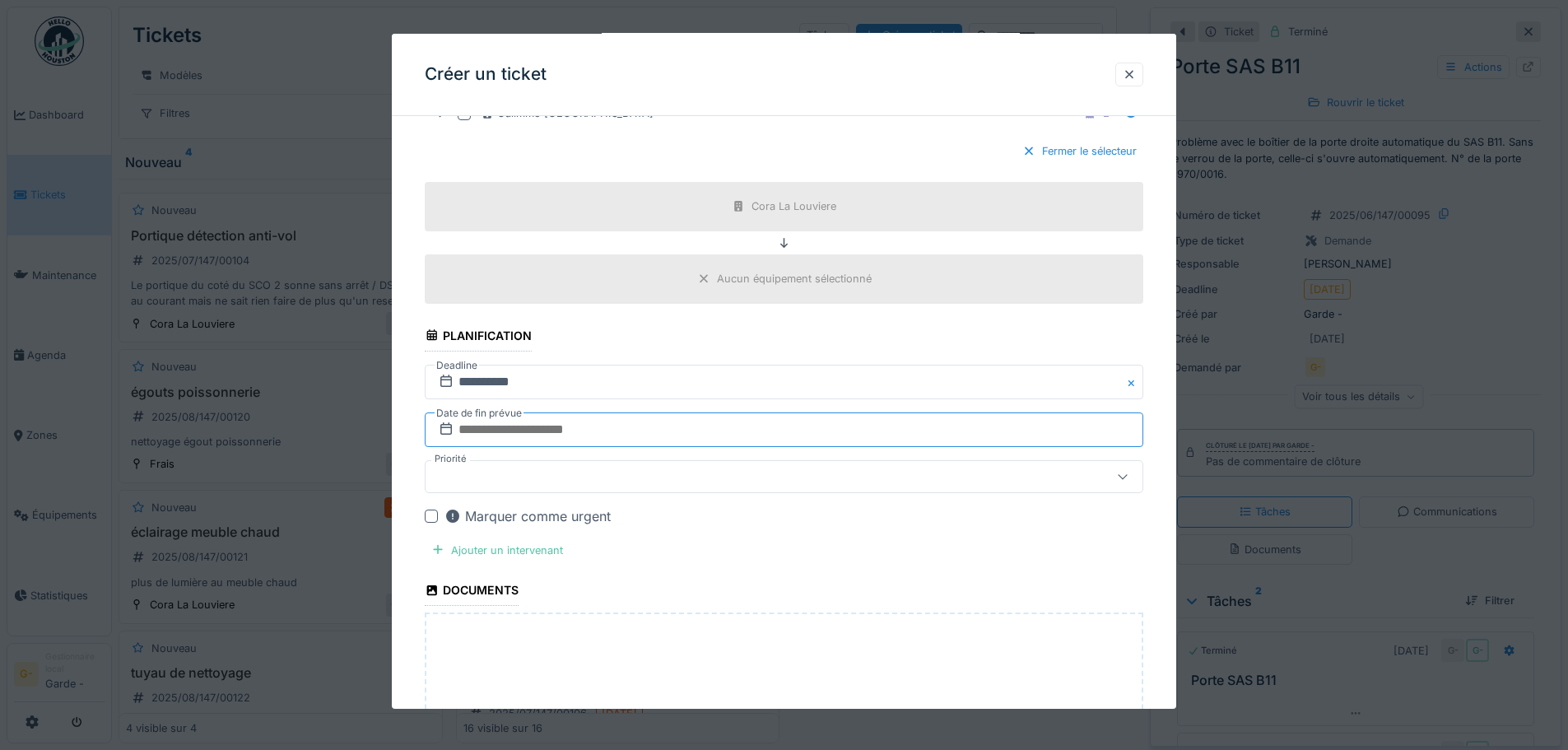
click at [516, 431] on input "text" at bounding box center [784, 429] width 719 height 35
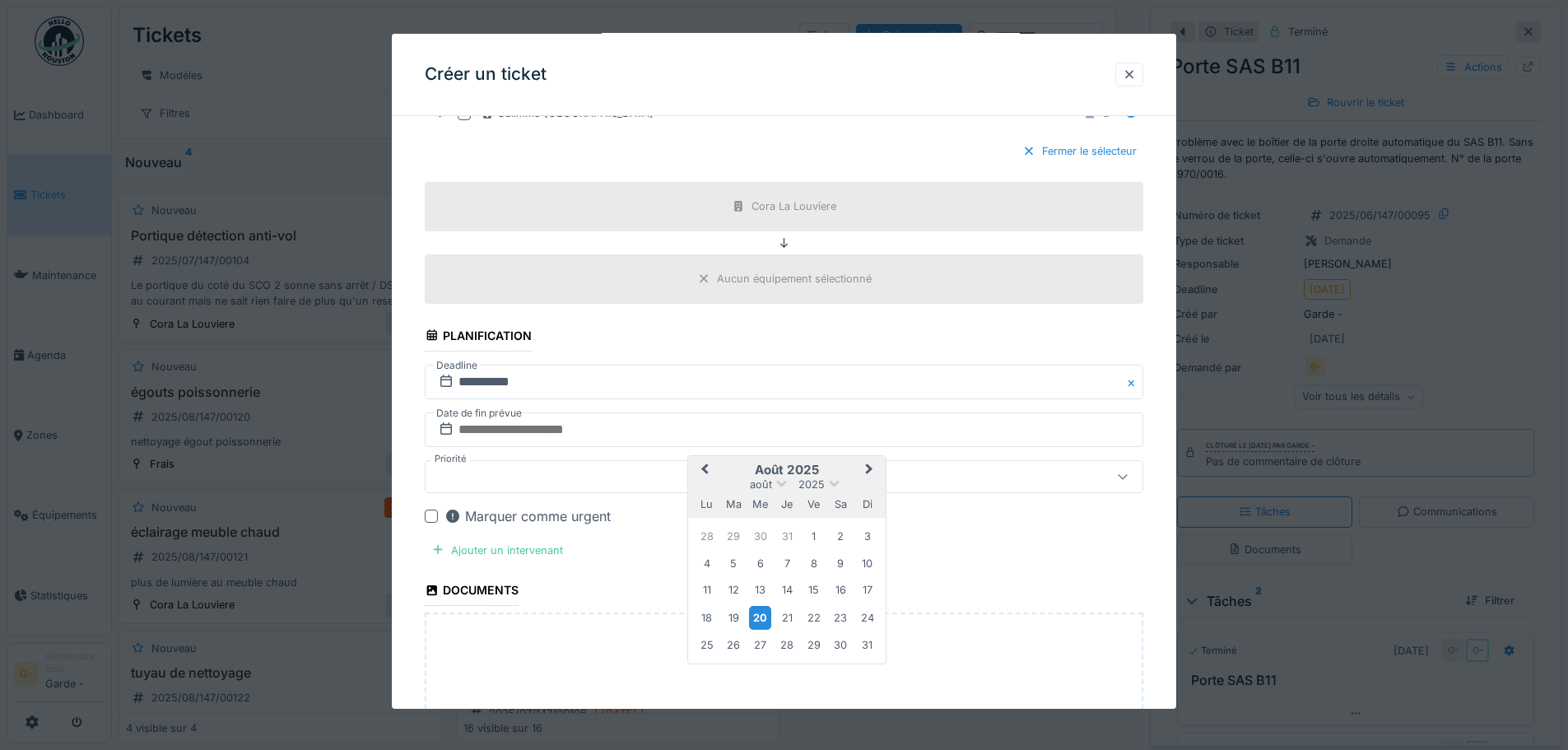
click at [761, 615] on div "20" at bounding box center [761, 617] width 22 height 24
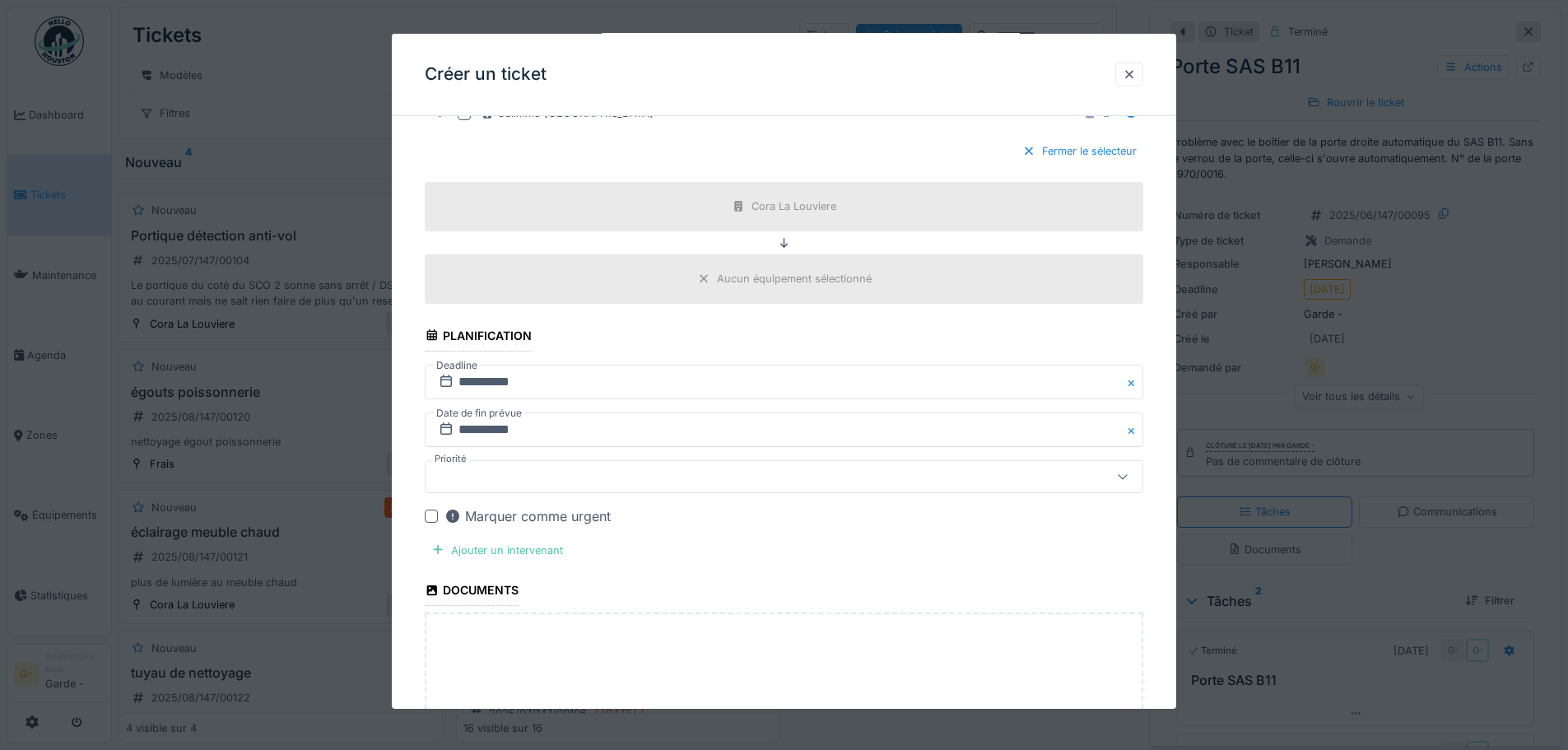
click at [475, 478] on div at bounding box center [742, 476] width 620 height 18
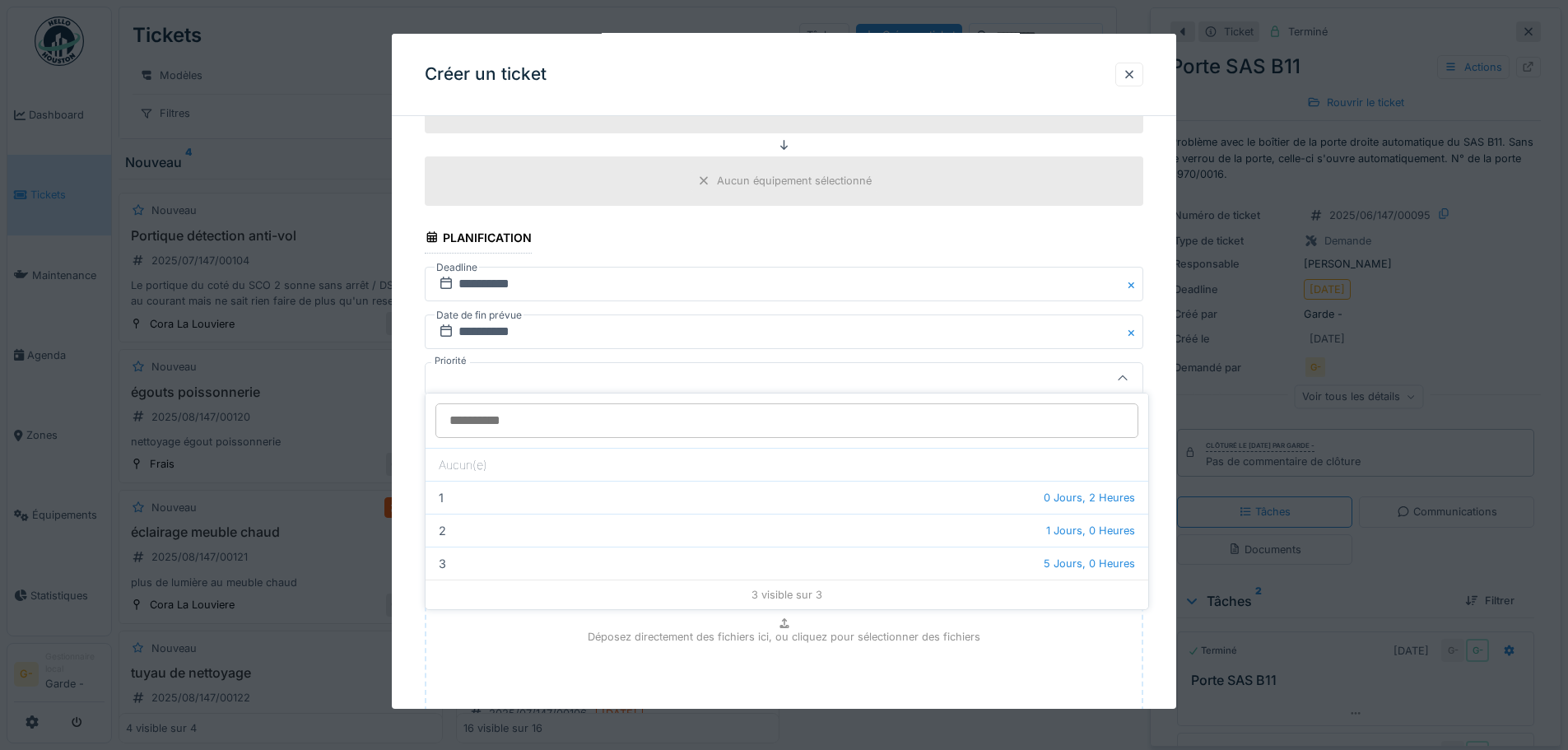
scroll to position [702, 0]
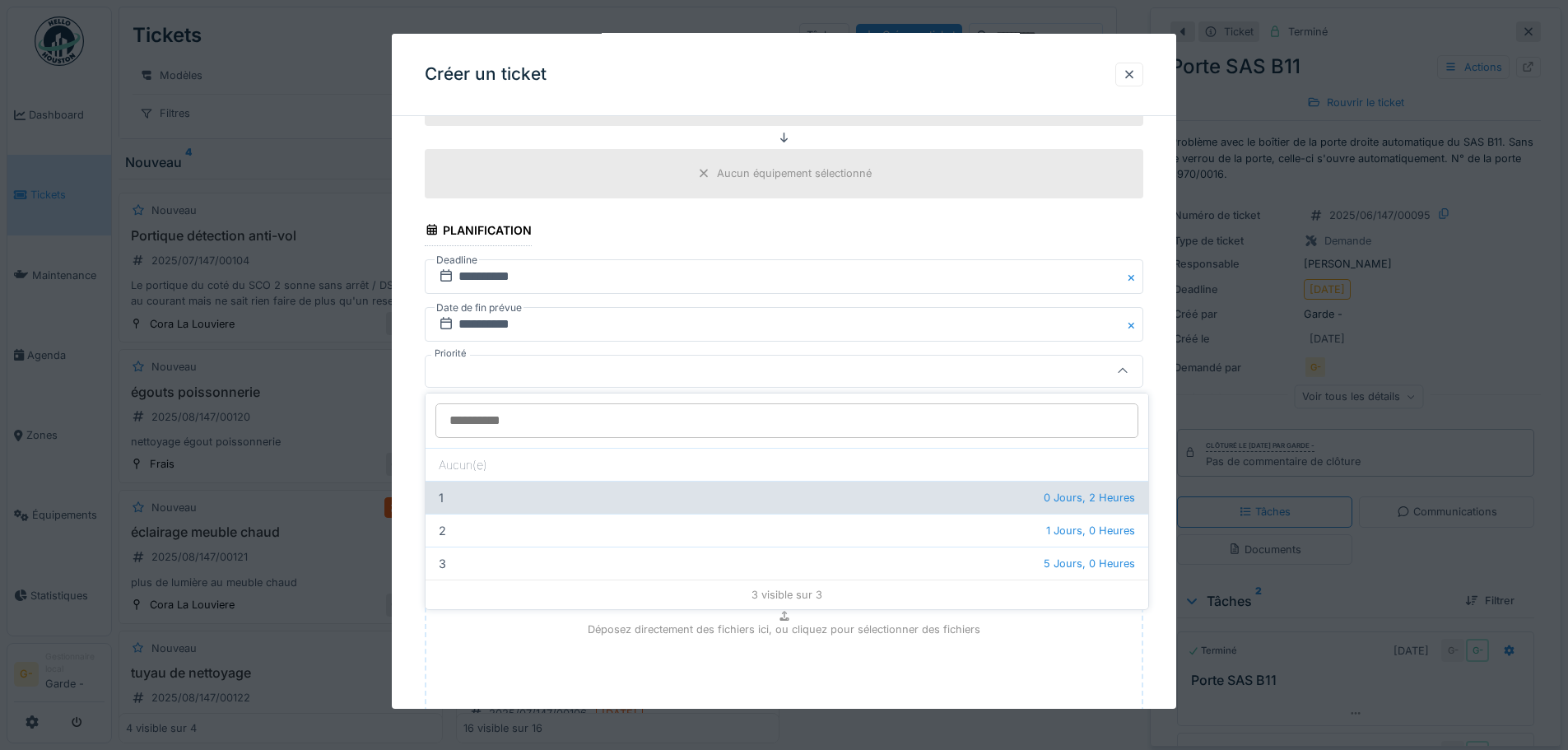
click at [1014, 499] on div "1 0 Jours, 2 Heures" at bounding box center [787, 496] width 723 height 33
type input "***"
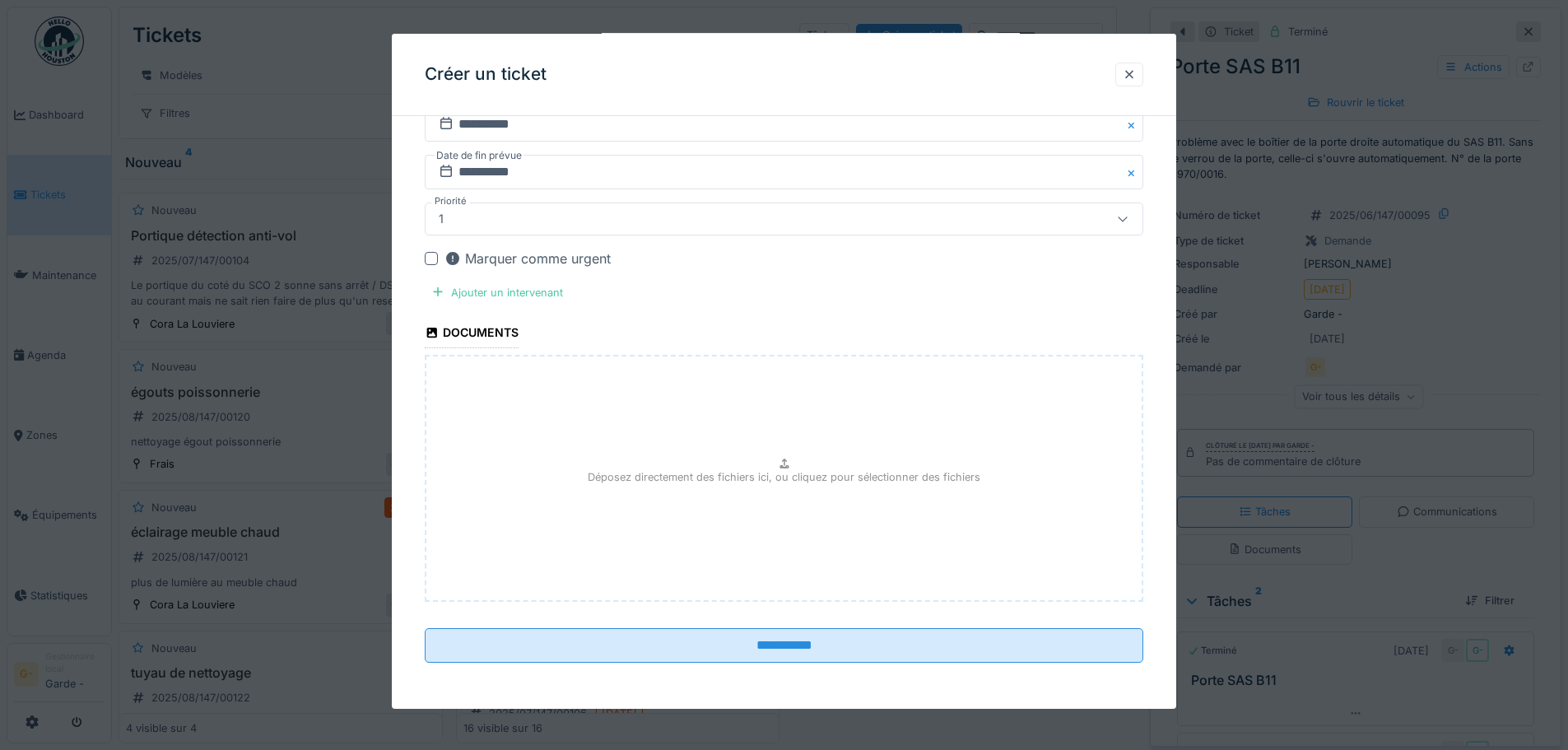
scroll to position [12, 0]
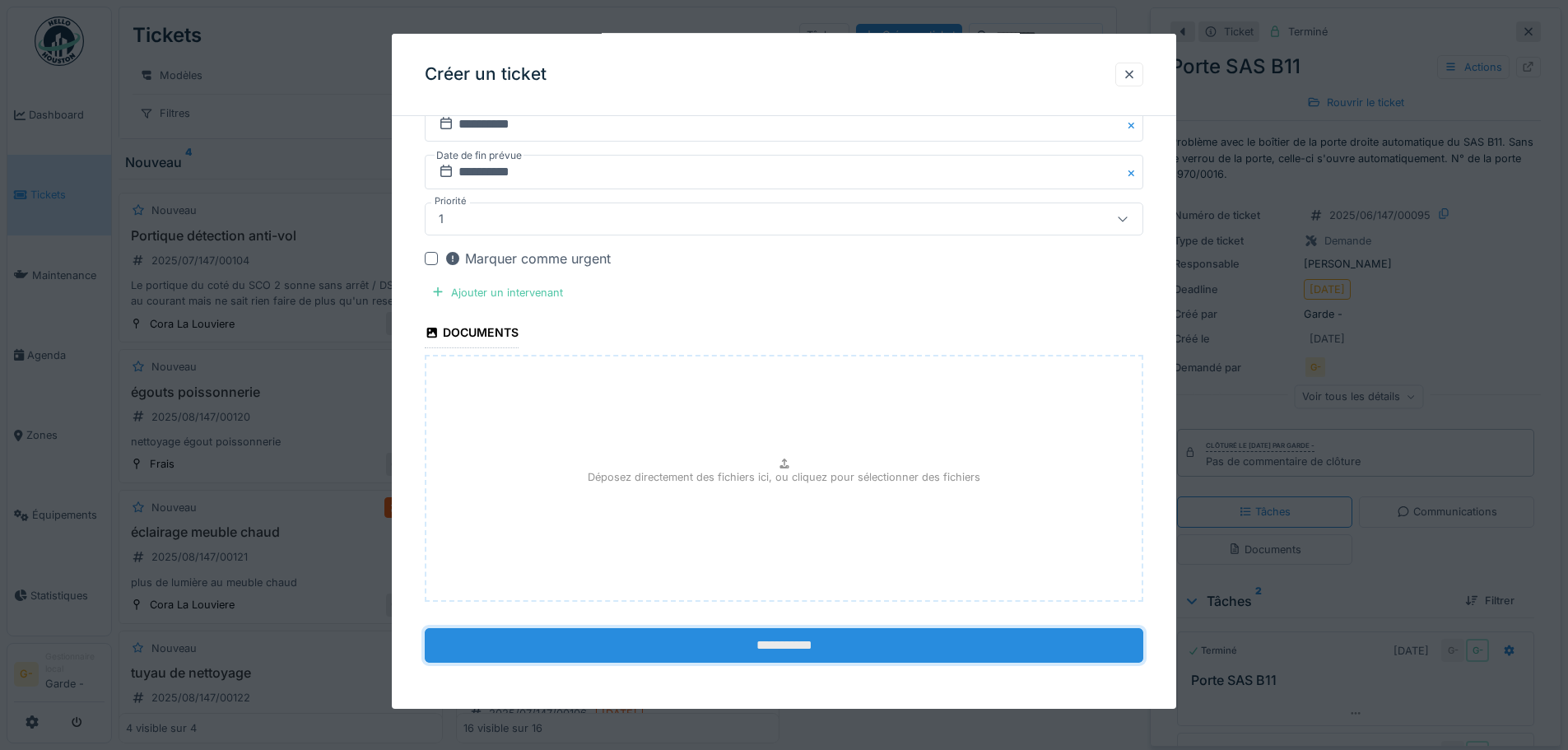
click at [795, 643] on input "**********" at bounding box center [784, 644] width 719 height 35
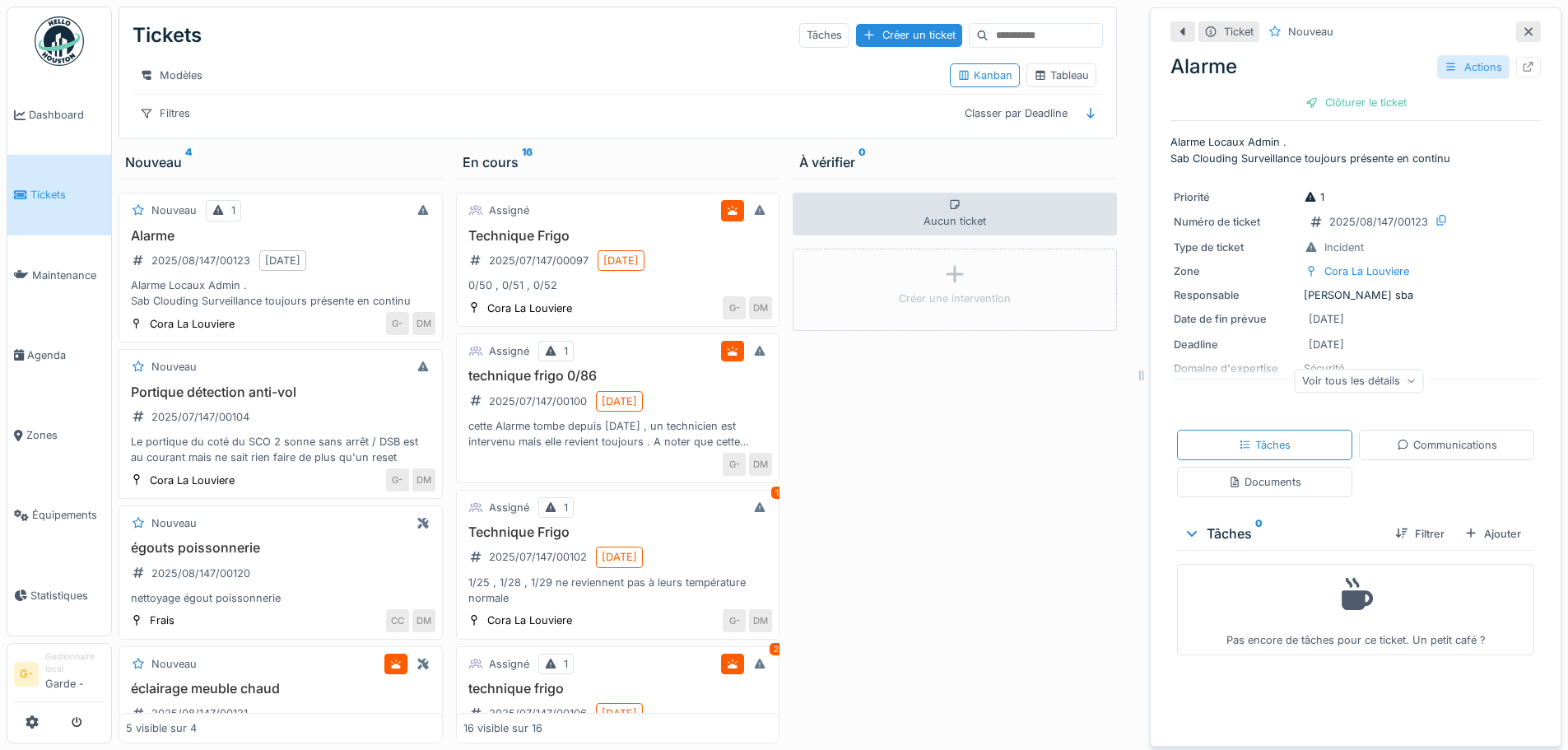
click at [1445, 57] on div "Actions" at bounding box center [1473, 67] width 72 height 24
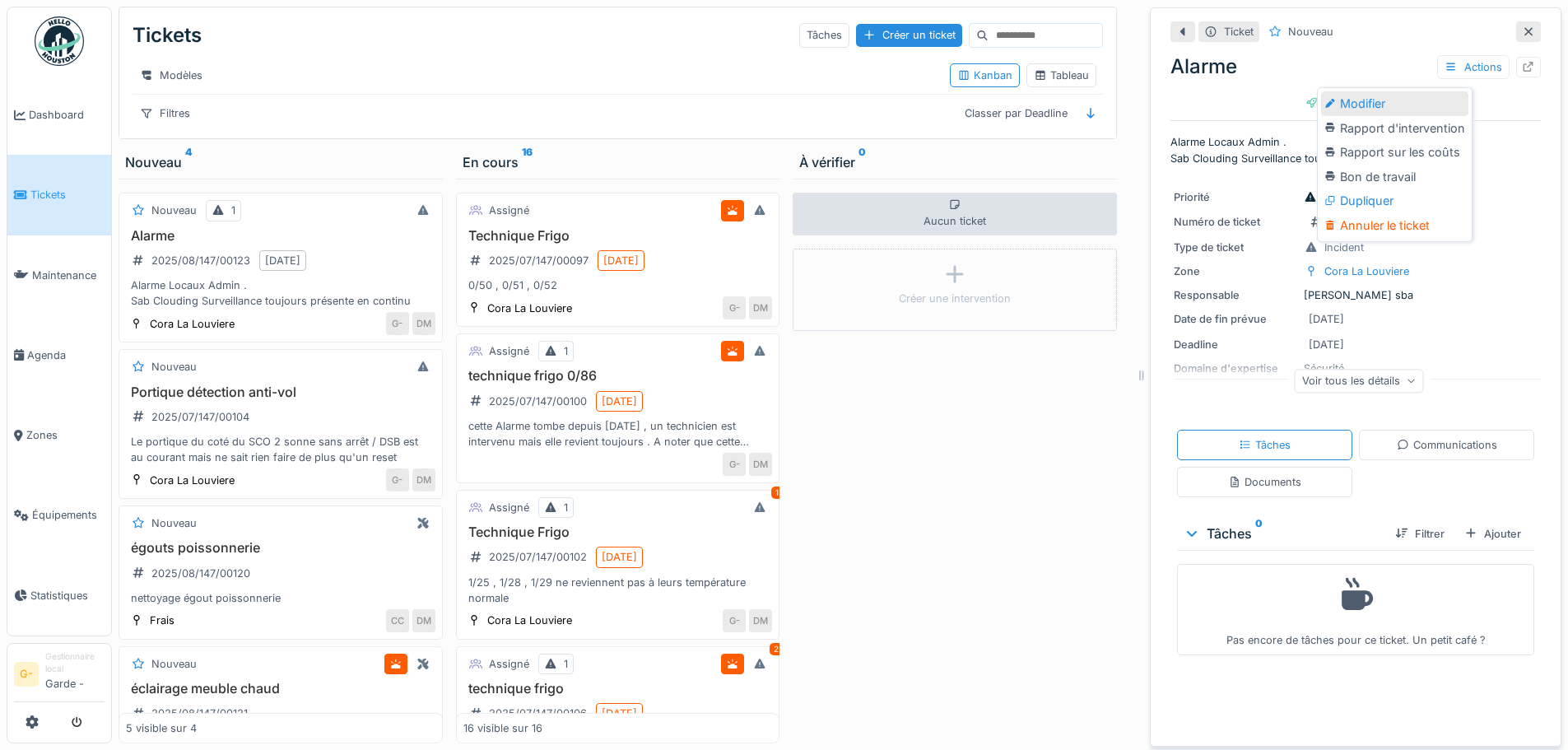
click at [1387, 91] on div "Modifier" at bounding box center [1394, 103] width 147 height 25
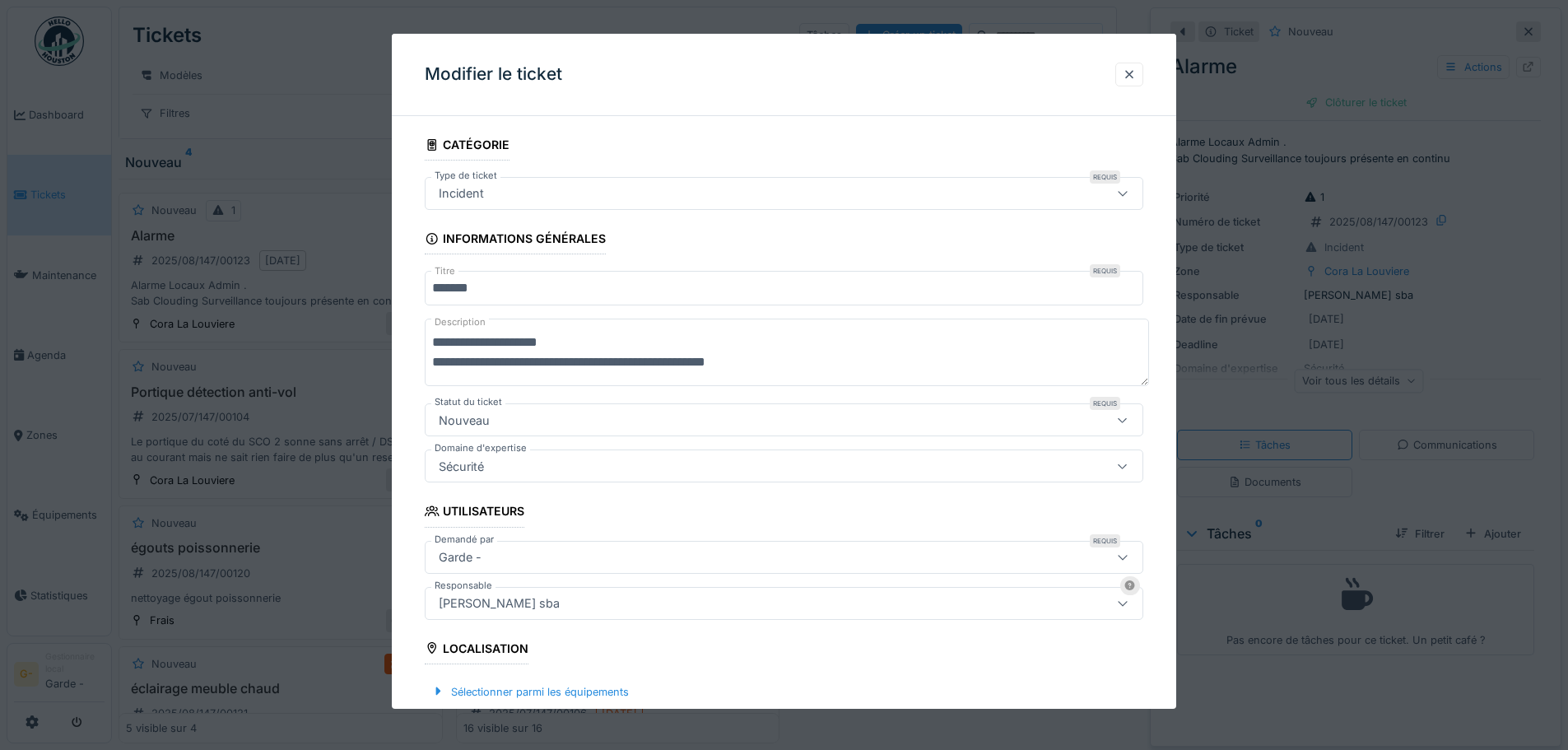
click at [1364, 53] on div at bounding box center [784, 375] width 1568 height 750
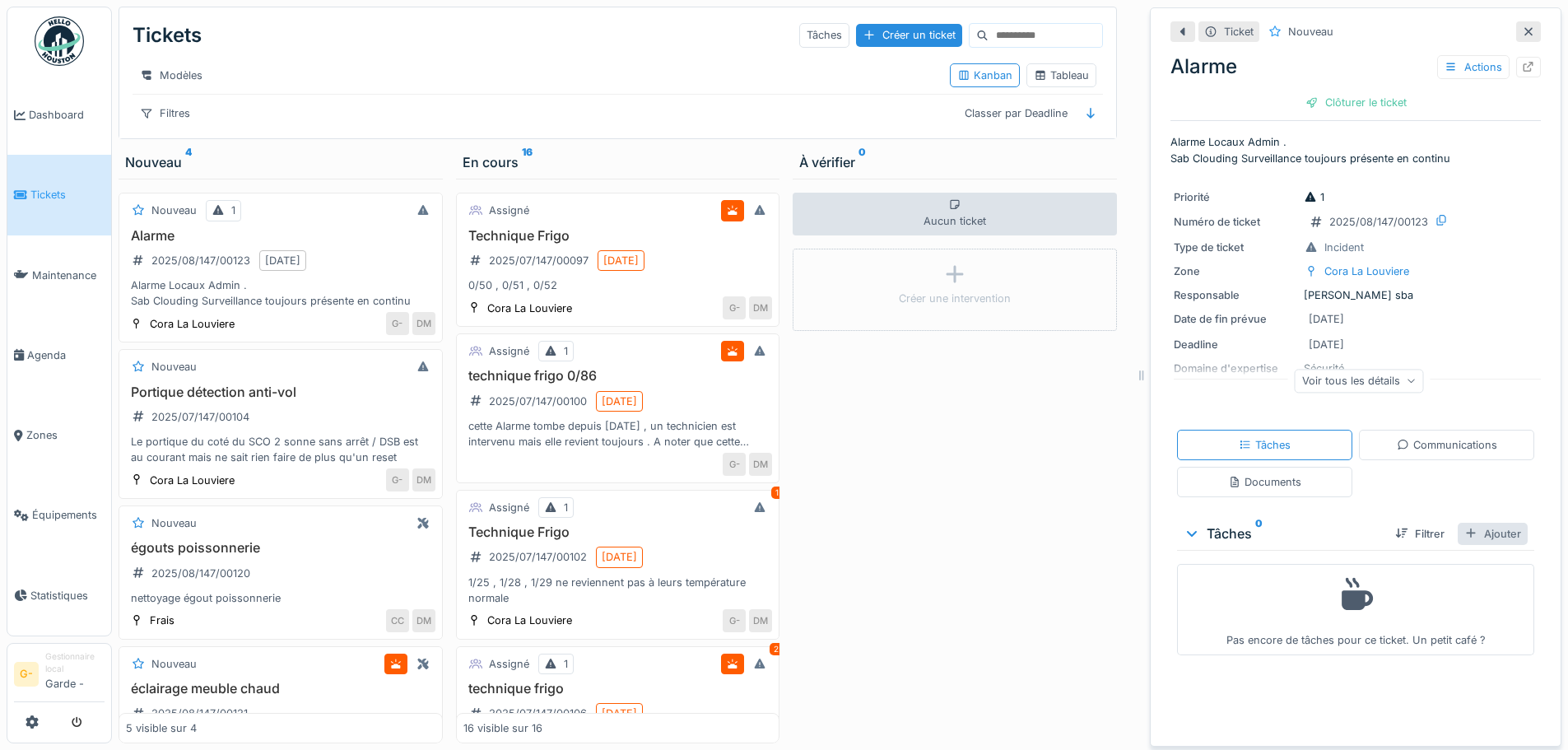
click at [1472, 523] on div "Ajouter" at bounding box center [1493, 534] width 70 height 22
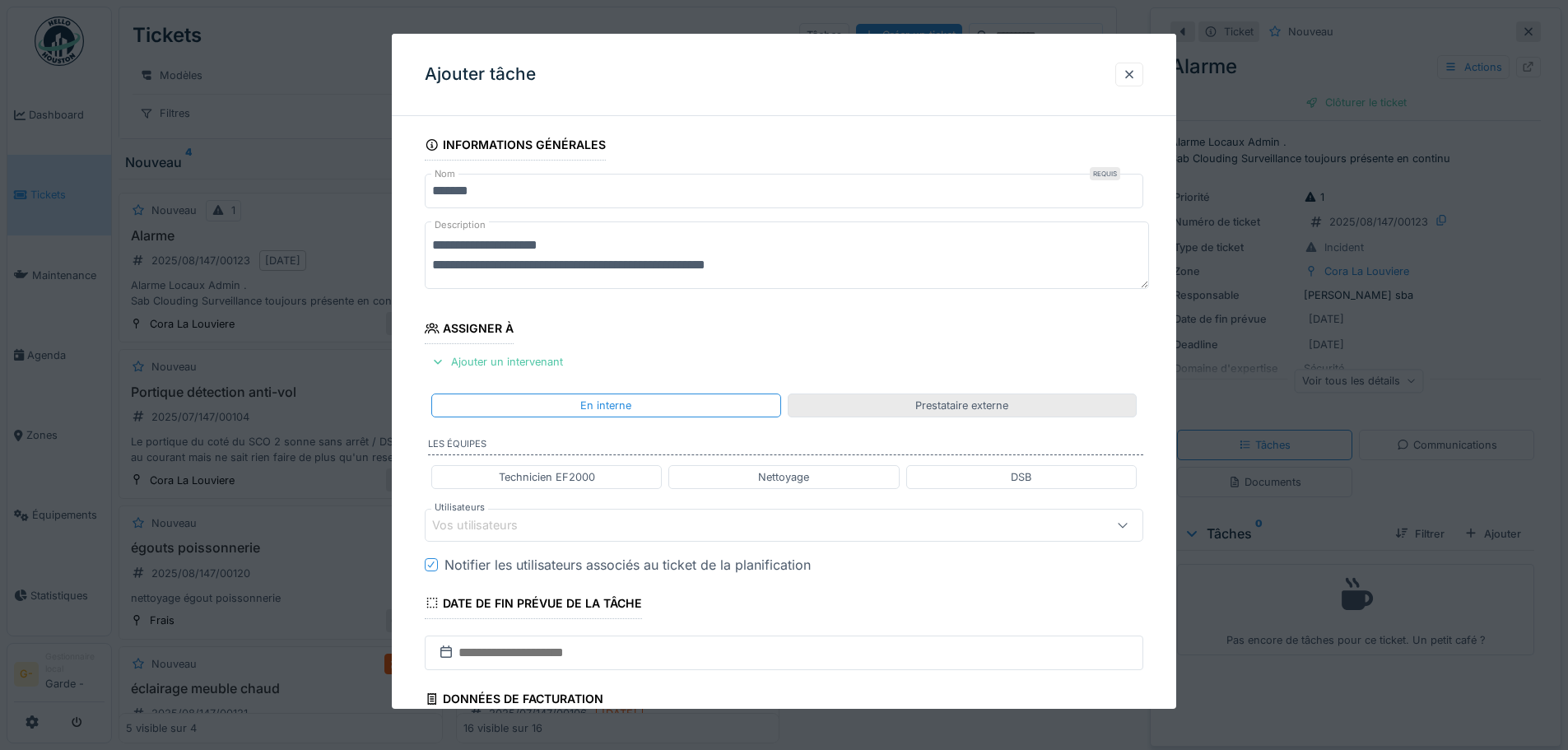
click at [1004, 405] on div "Prestataire externe" at bounding box center [962, 405] width 93 height 15
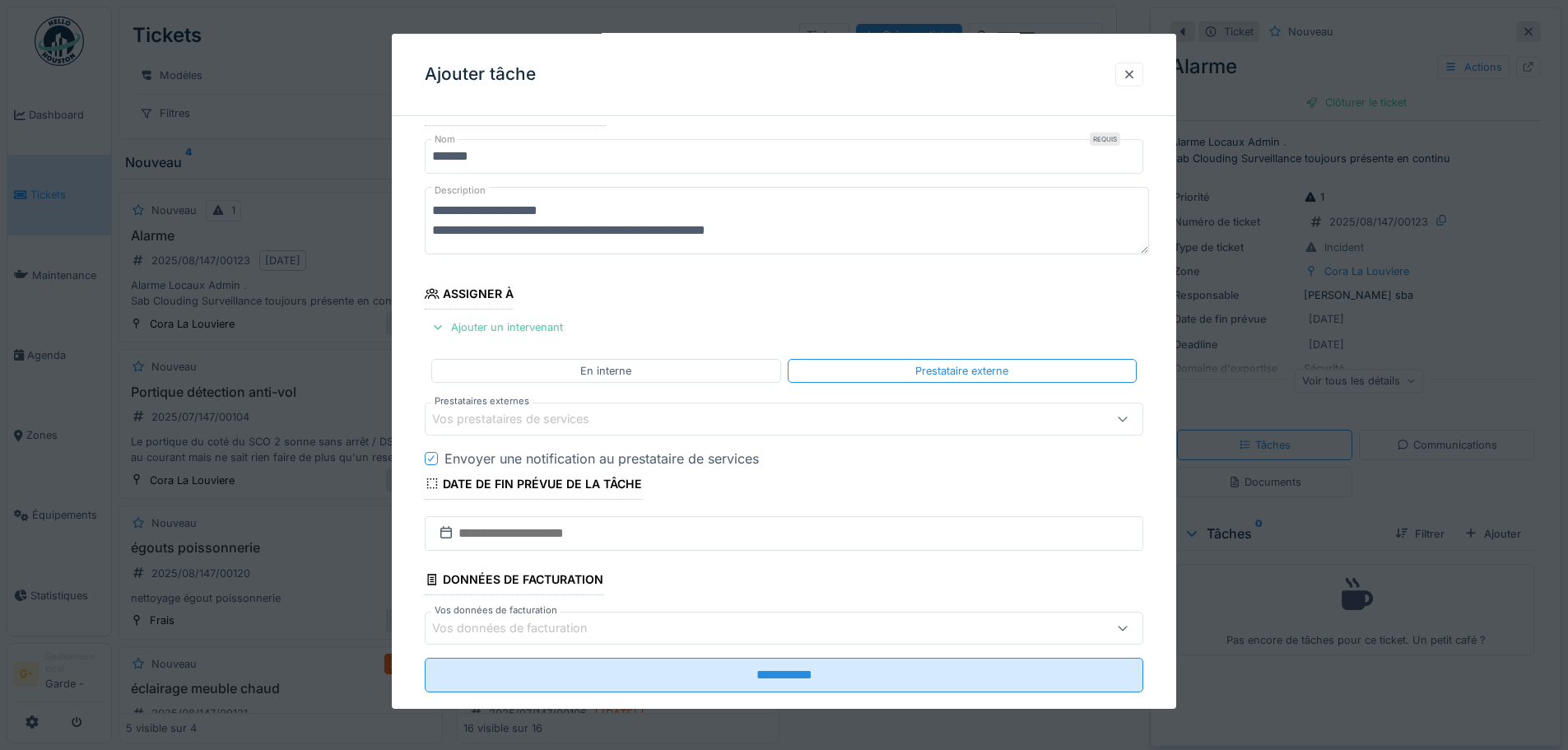
scroll to position [64, 0]
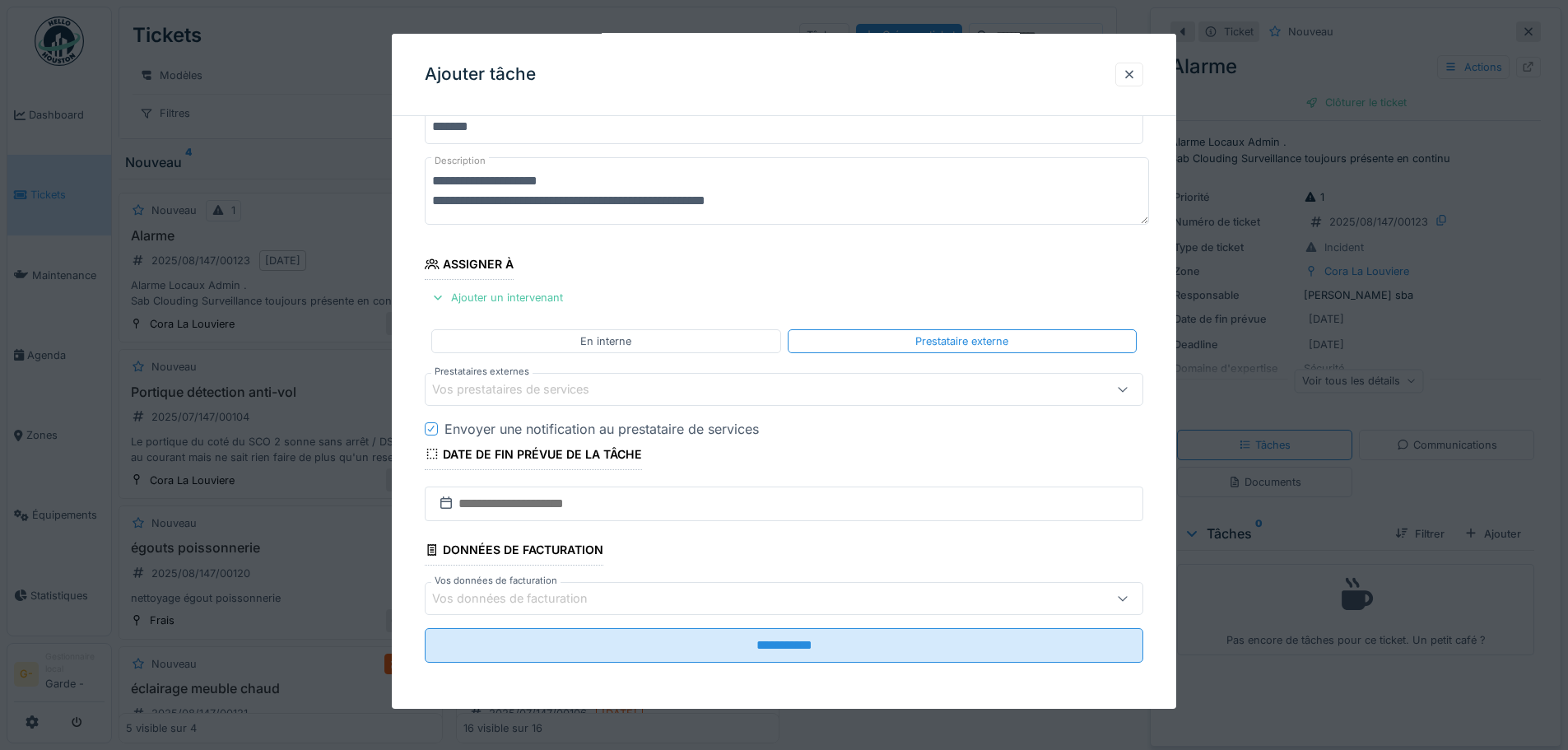
click at [520, 391] on div "Vos prestataires de services" at bounding box center [522, 389] width 181 height 18
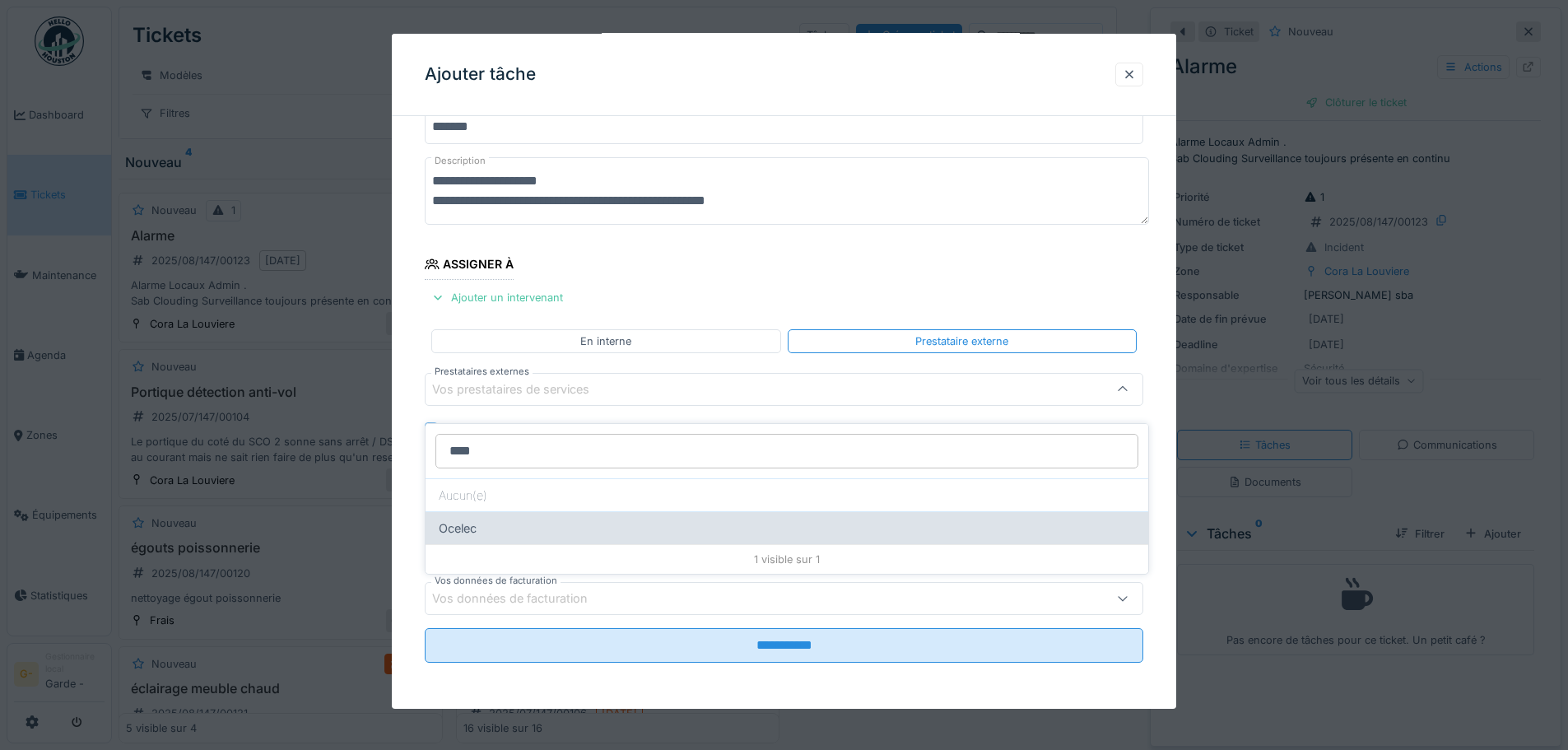
type input "****"
click at [467, 512] on div "Ocelec" at bounding box center [787, 527] width 723 height 33
type input "***"
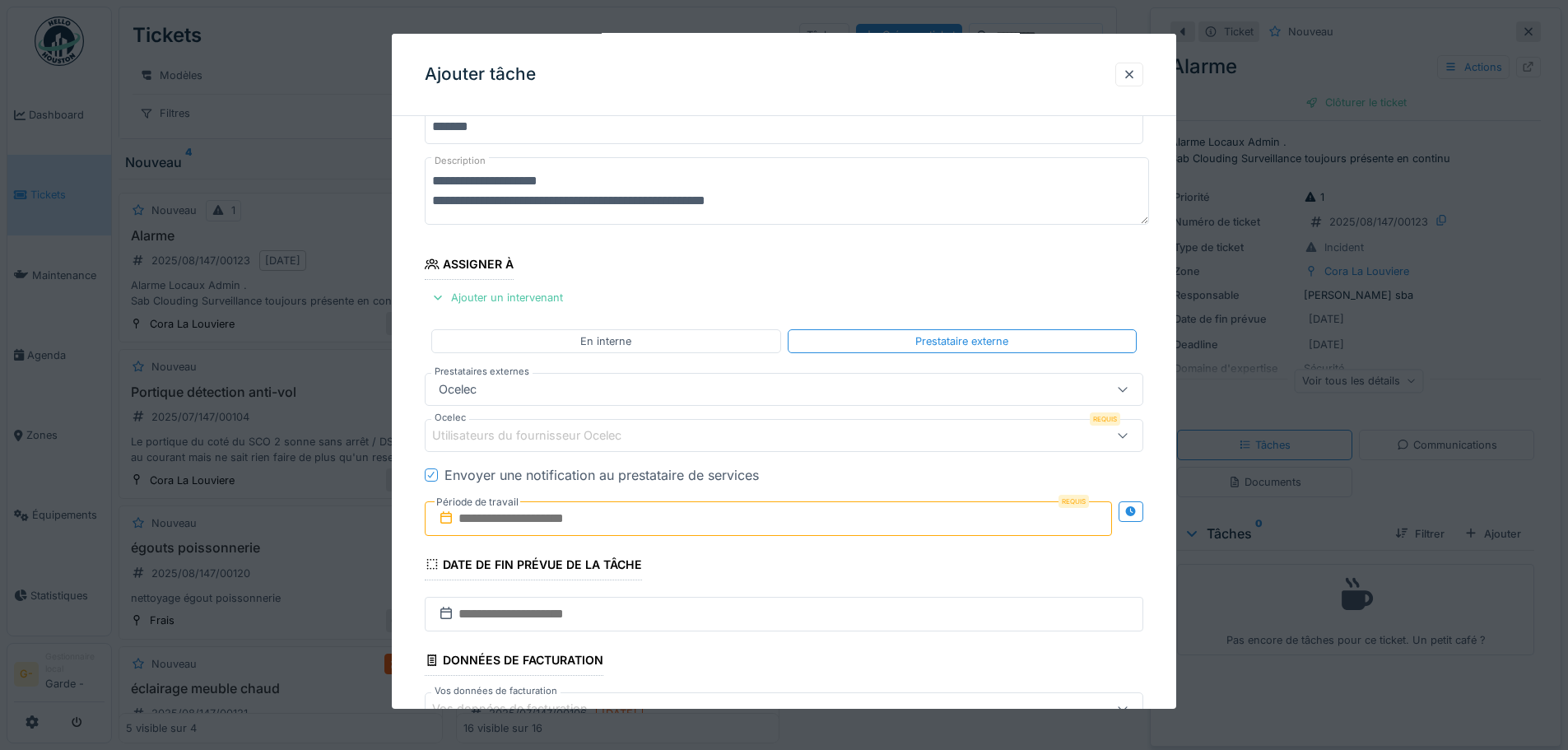
click at [524, 435] on div "Utilisateurs du fournisseur Ocelec" at bounding box center [537, 435] width 212 height 18
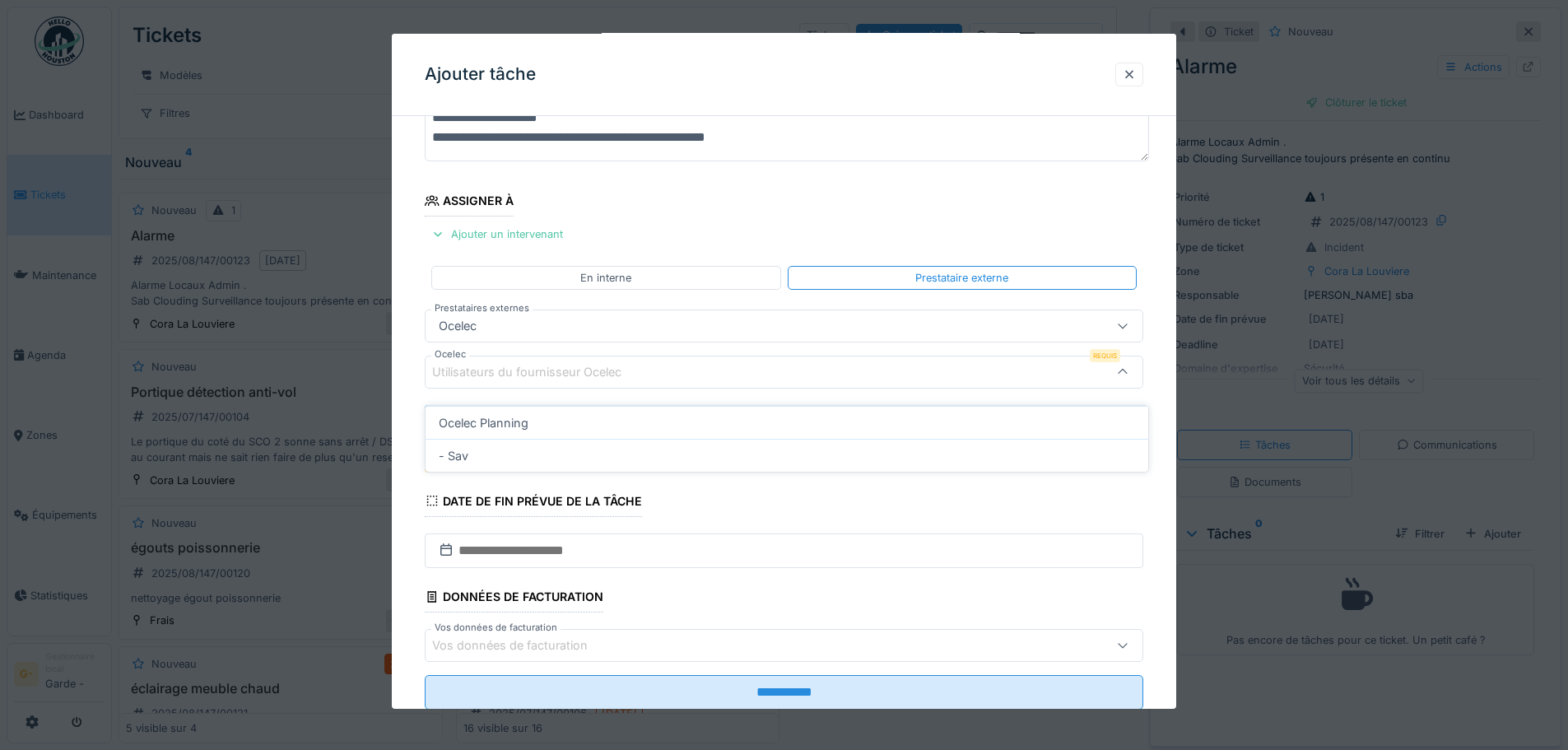
scroll to position [129, 0]
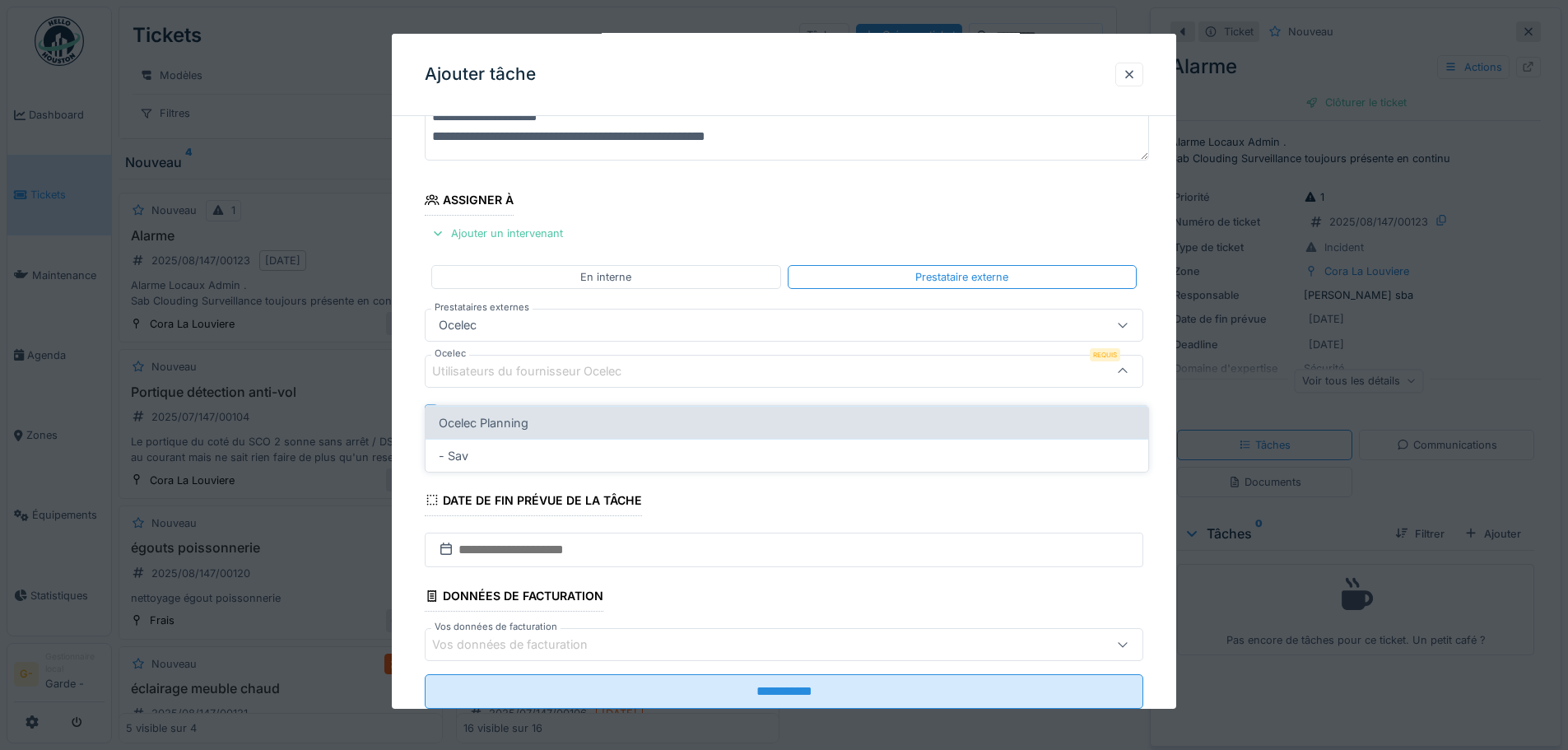
click at [520, 414] on div "Ocelec Planning" at bounding box center [787, 422] width 723 height 33
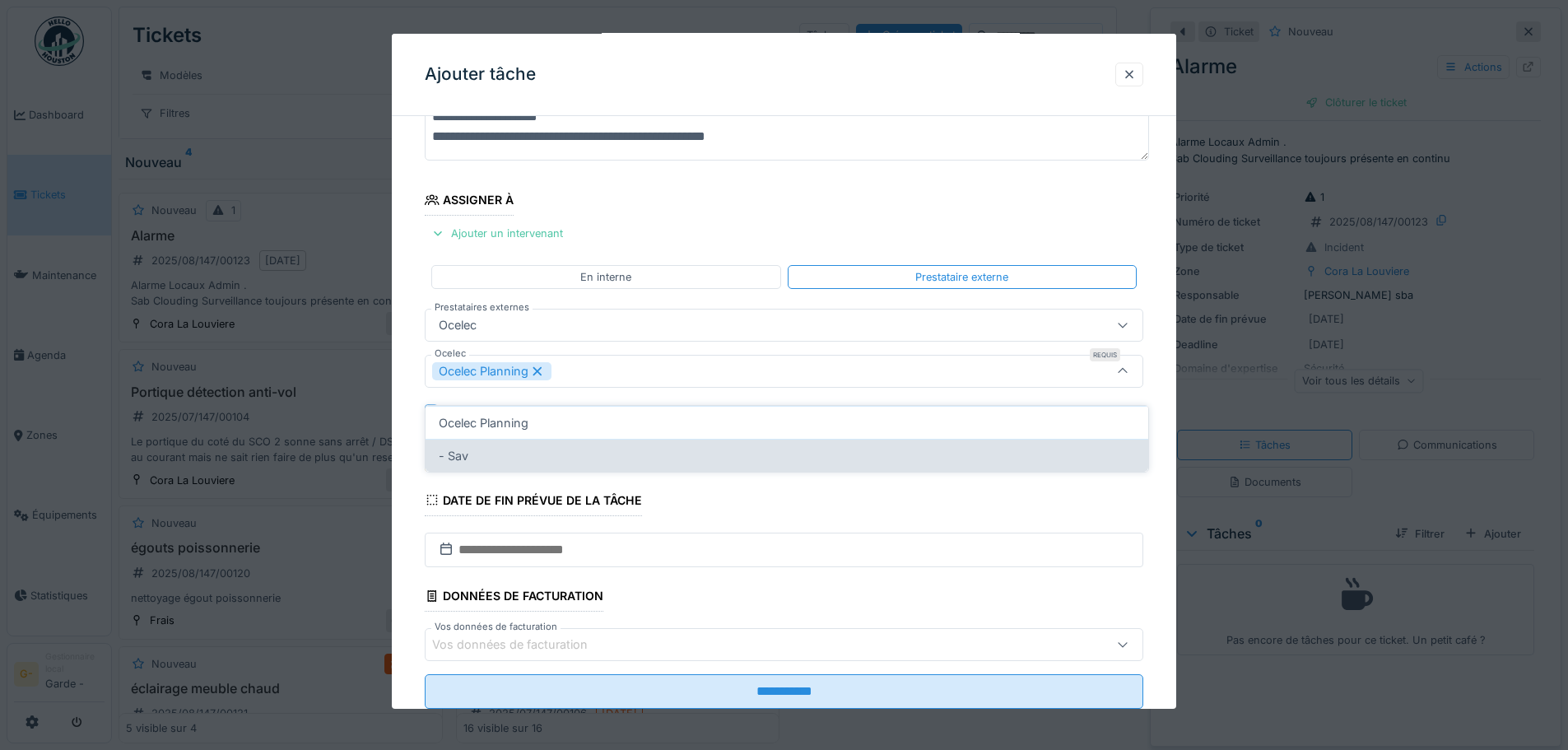
click at [514, 438] on div "- Sav" at bounding box center [787, 455] width 723 height 33
type input "*********"
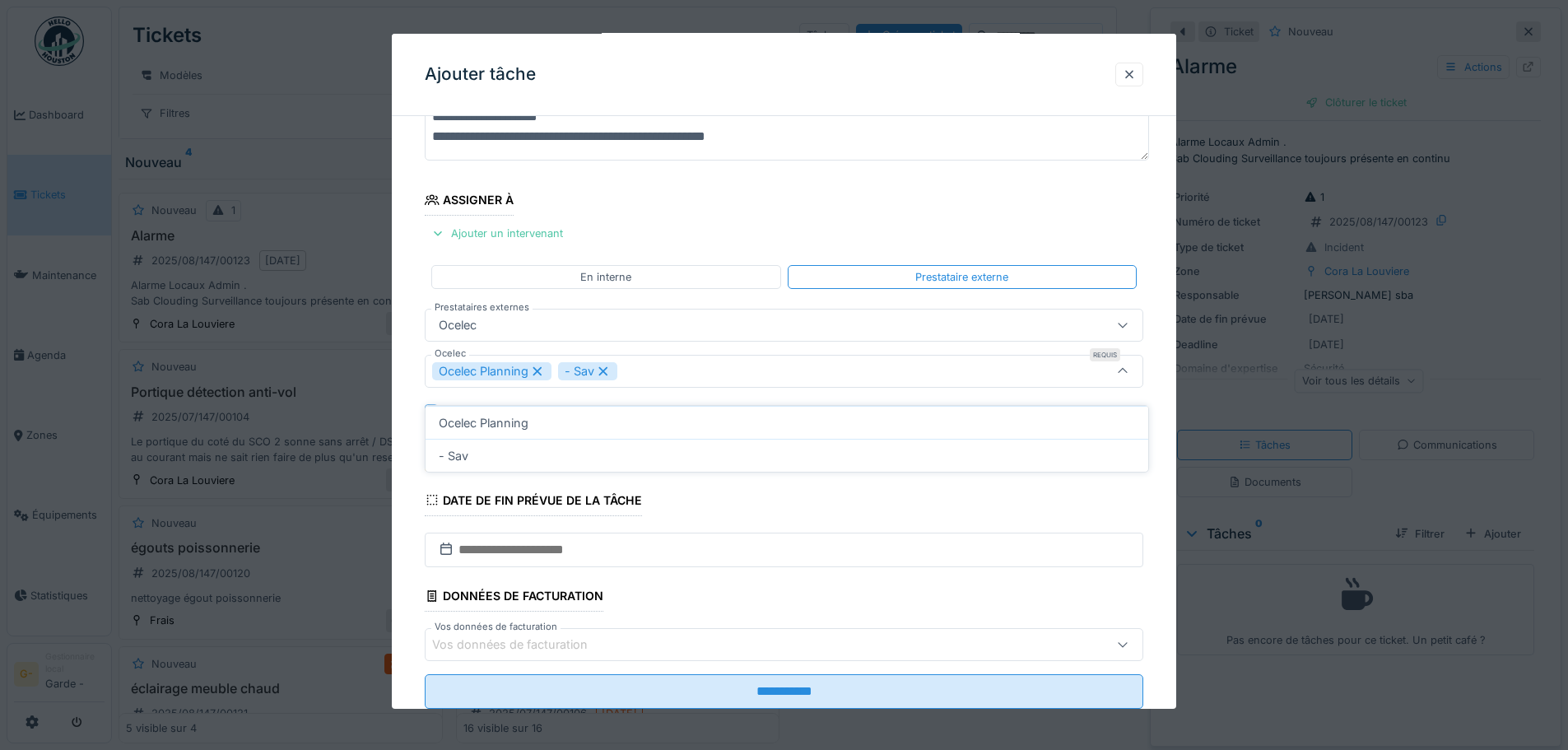
click at [441, 546] on icon at bounding box center [446, 548] width 12 height 12
click at [429, 501] on icon at bounding box center [432, 500] width 14 height 12
click at [434, 500] on icon at bounding box center [432, 500] width 14 height 12
click at [484, 452] on input "text" at bounding box center [768, 454] width 687 height 35
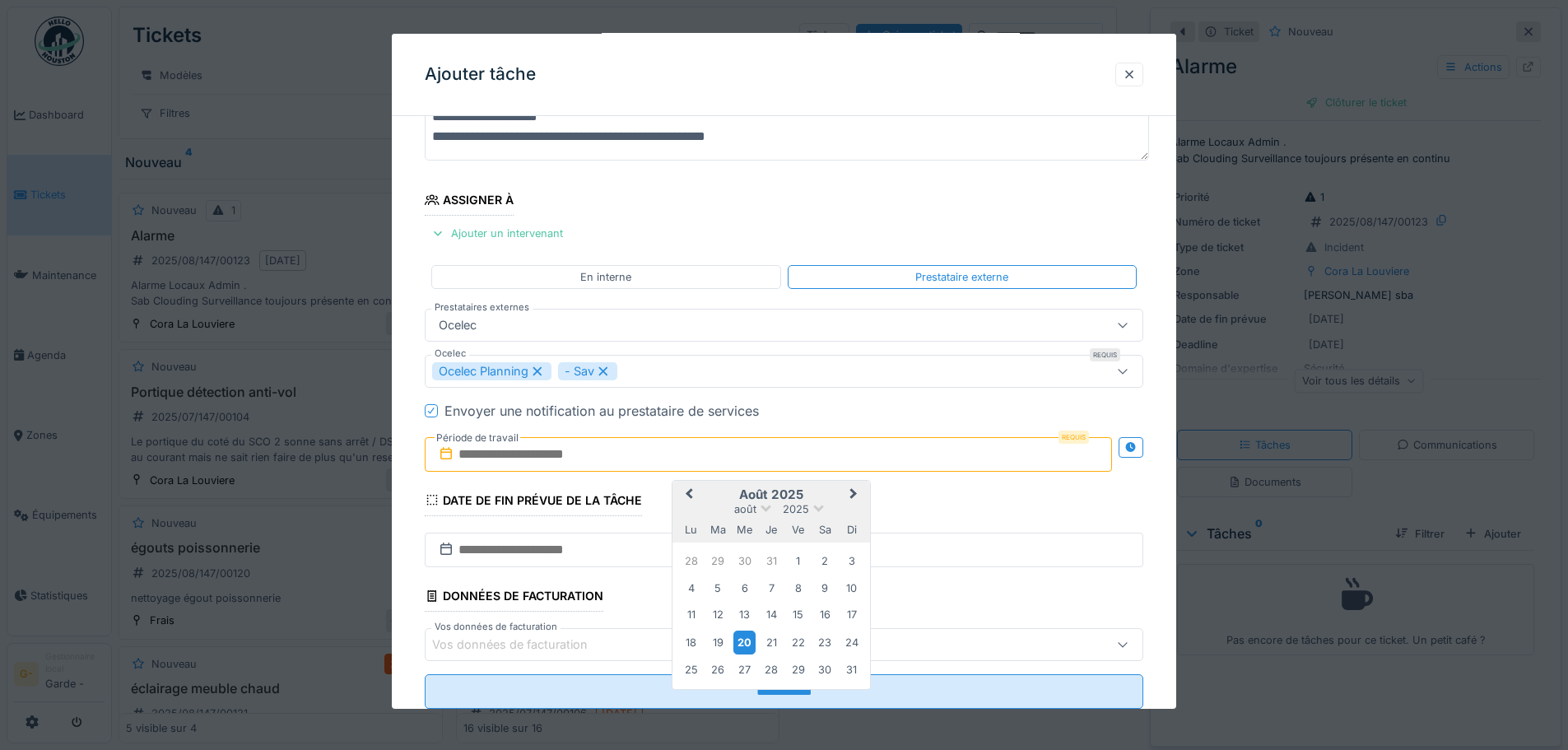
click at [742, 636] on div "20" at bounding box center [744, 642] width 22 height 24
click at [496, 549] on input "text" at bounding box center [784, 549] width 719 height 35
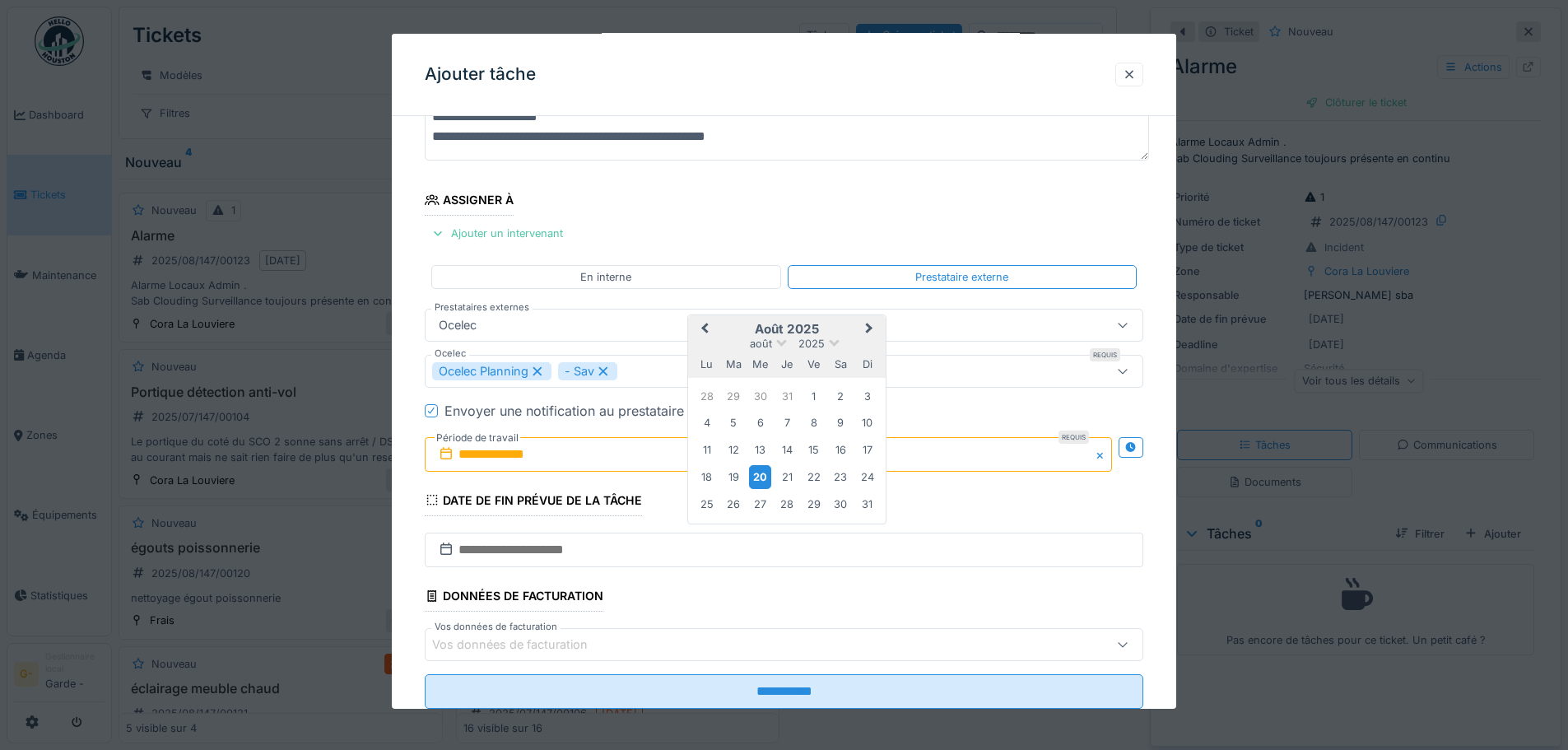
click at [759, 480] on div "20" at bounding box center [761, 477] width 22 height 24
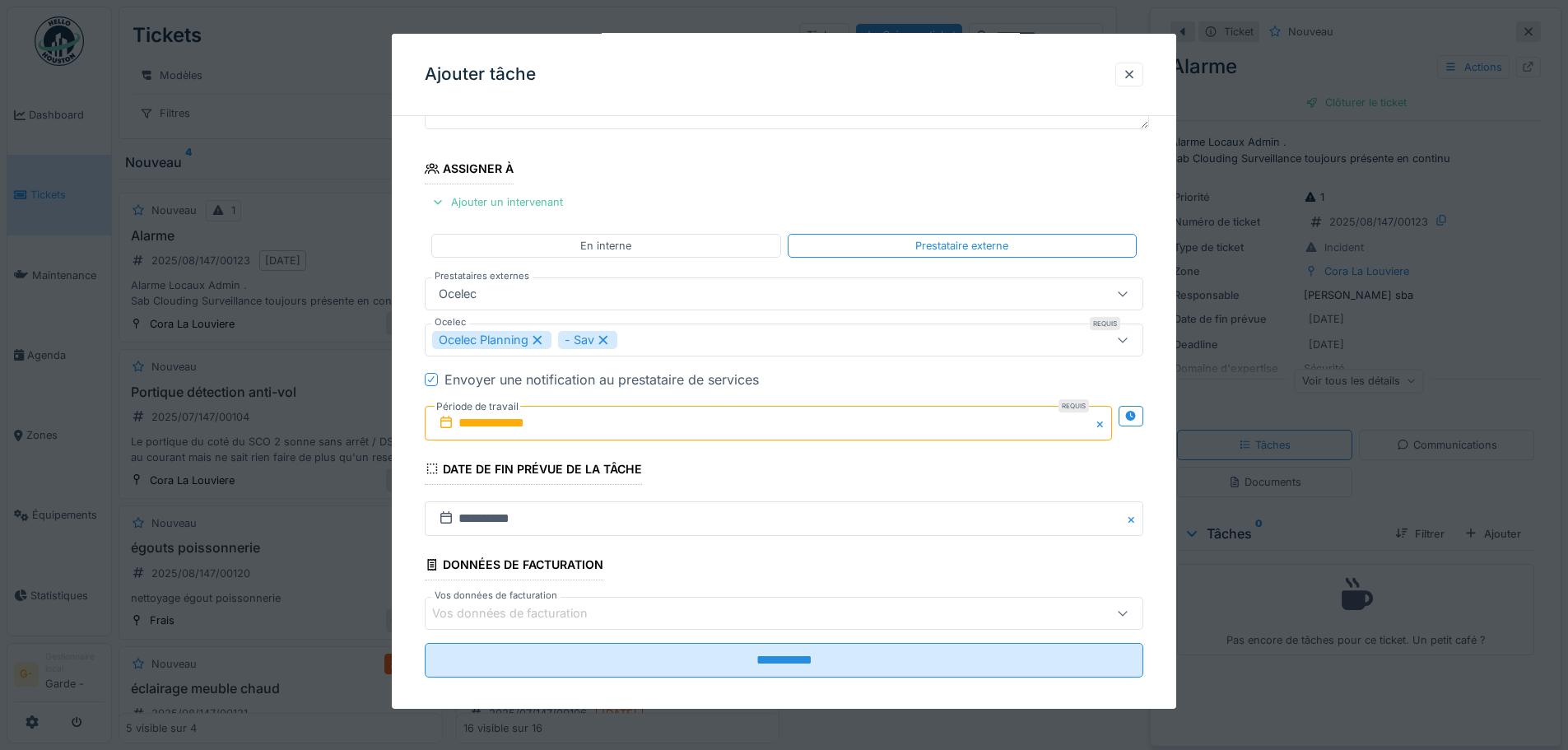
scroll to position [175, 0]
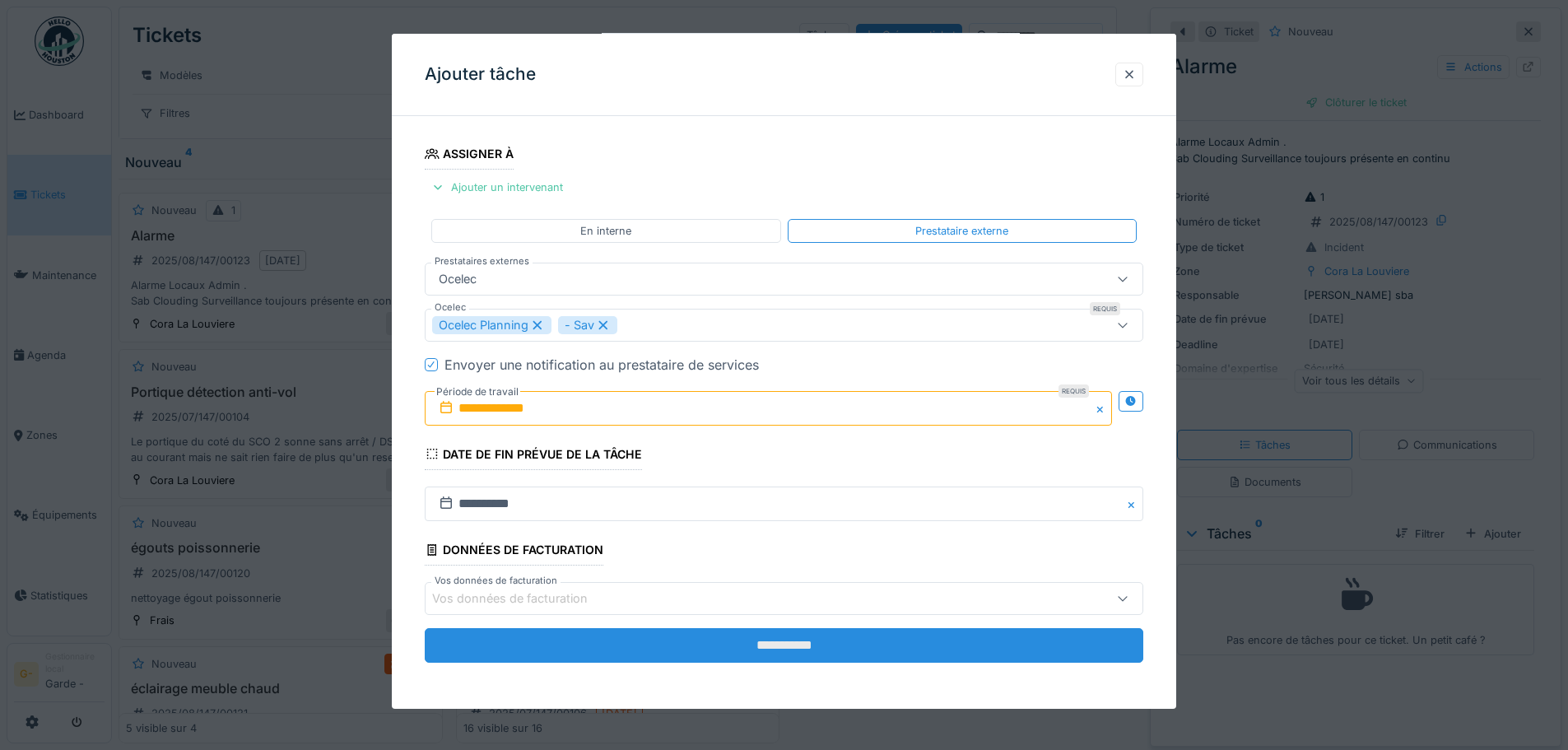
click at [805, 651] on input "**********" at bounding box center [784, 644] width 719 height 35
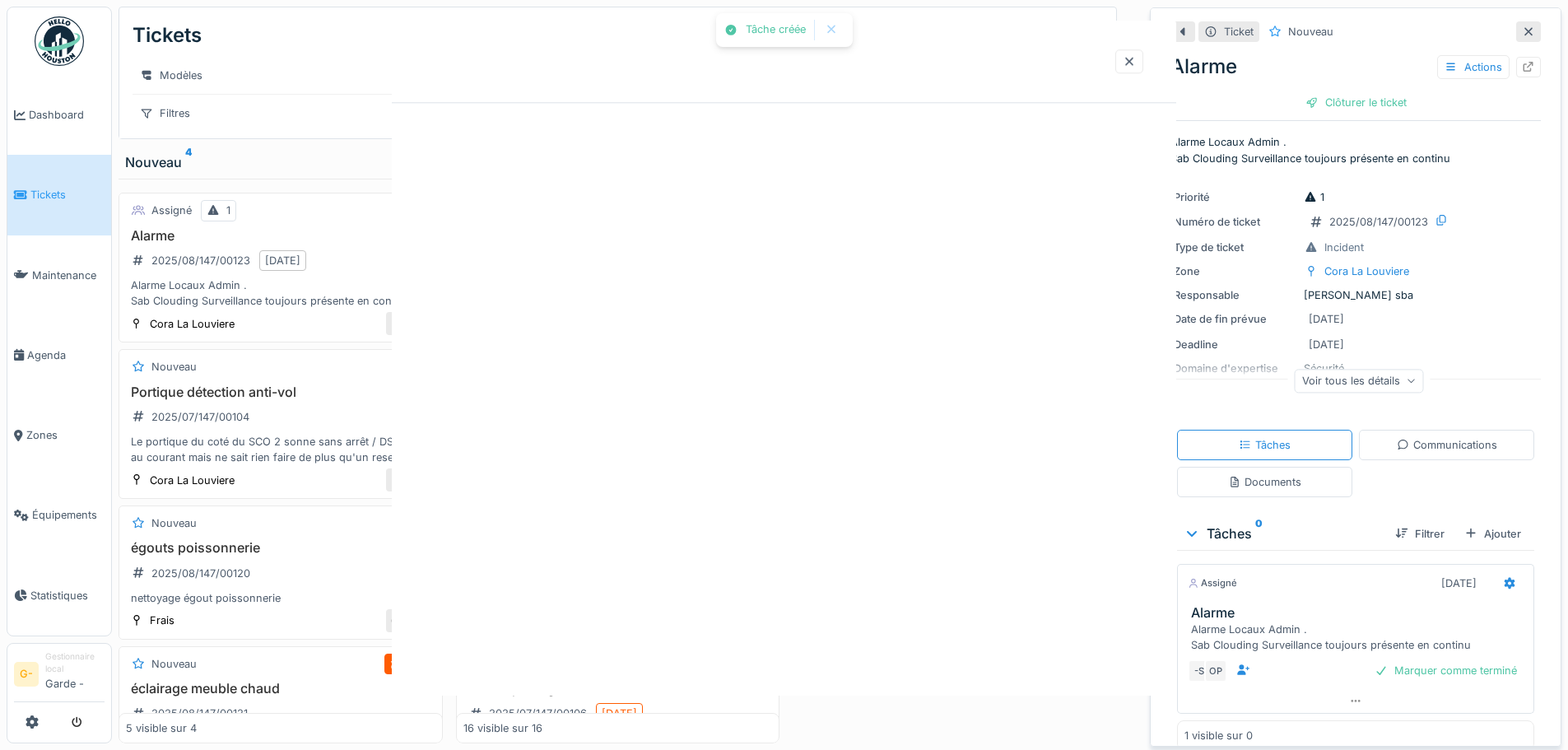
scroll to position [0, 0]
